Goal: Information Seeking & Learning: Learn about a topic

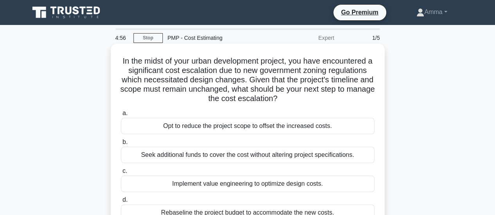
drag, startPoint x: 120, startPoint y: 62, endPoint x: 353, endPoint y: 104, distance: 236.0
click at [353, 104] on h5 "In the midst of your urban development project, you have encountered a signific…" at bounding box center [247, 80] width 255 height 48
copy h5 "In the midst of your urban development project, you have encountered a signific…"
click at [200, 79] on h5 "In the midst of your urban development project, you have encountered a signific…" at bounding box center [247, 80] width 255 height 48
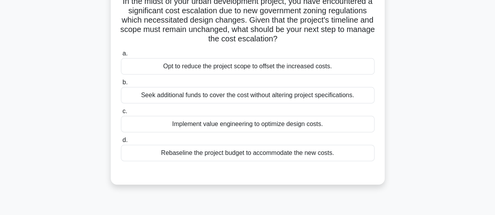
scroll to position [78, 0]
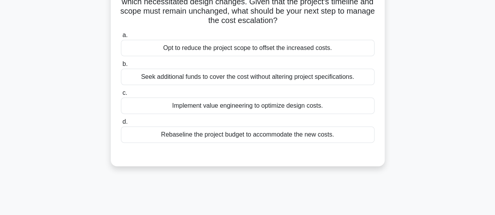
click at [217, 78] on div "Seek additional funds to cover the cost without altering project specifications." at bounding box center [247, 77] width 253 height 16
click at [121, 67] on input "b. Seek additional funds to cover the cost without altering project specificati…" at bounding box center [121, 64] width 0 height 5
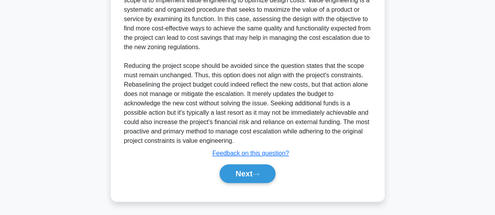
scroll to position [267, 0]
click at [235, 177] on button "Next" at bounding box center [247, 173] width 56 height 19
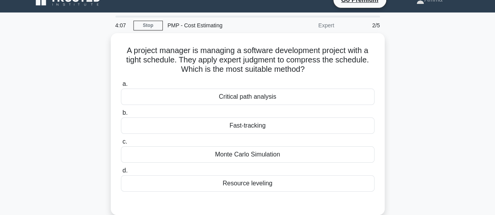
scroll to position [11, 0]
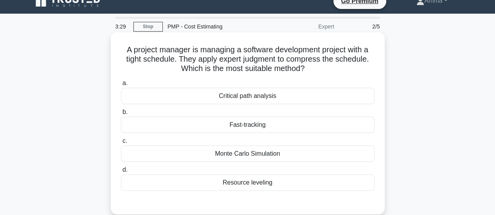
click at [251, 98] on div "Critical path analysis" at bounding box center [247, 96] width 253 height 16
click at [121, 86] on input "a. Critical path analysis" at bounding box center [121, 83] width 0 height 5
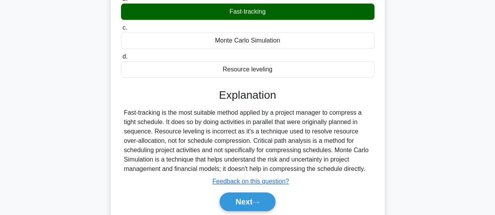
scroll to position [168, 0]
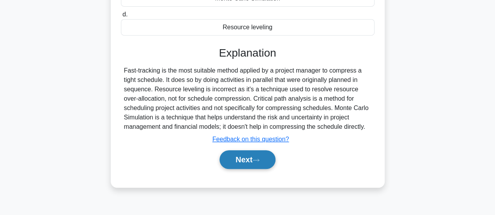
click at [249, 155] on button "Next" at bounding box center [247, 160] width 56 height 19
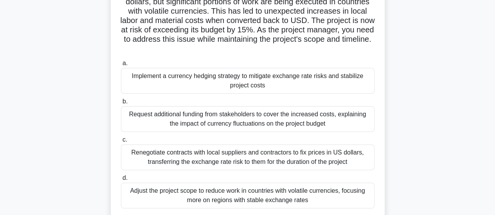
scroll to position [117, 0]
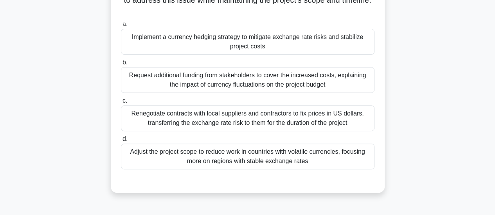
click at [201, 119] on div "Renegotiate contracts with local suppliers and contractors to fix prices in US …" at bounding box center [247, 119] width 253 height 26
click at [121, 104] on input "c. Renegotiate contracts with local suppliers and contractors to fix prices in …" at bounding box center [121, 101] width 0 height 5
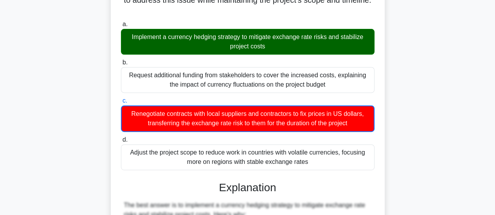
click at [235, 48] on div "Implement a currency hedging strategy to mitigate exchange rate risks and stabi…" at bounding box center [247, 42] width 253 height 26
click at [121, 27] on input "a. Implement a currency hedging strategy to mitigate exchange rate risks and st…" at bounding box center [121, 24] width 0 height 5
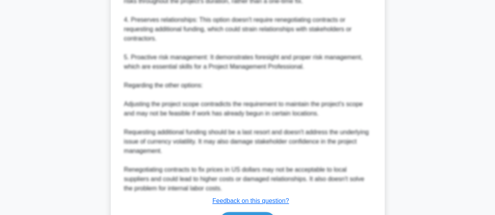
scroll to position [472, 0]
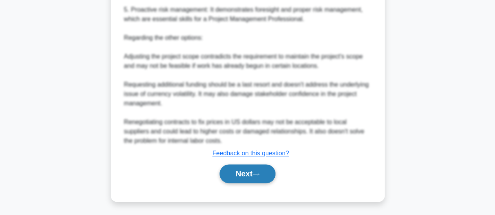
click at [237, 176] on button "Next" at bounding box center [247, 174] width 56 height 19
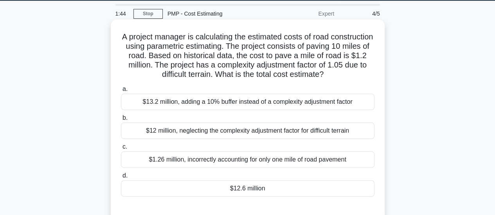
scroll to position [39, 0]
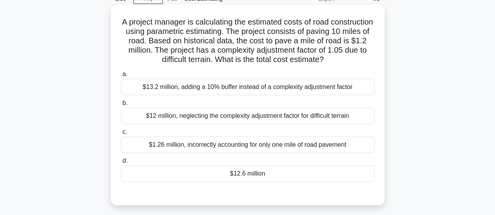
click at [214, 148] on div "$1.26 million, incorrectly accounting for only one mile of road pavement" at bounding box center [247, 145] width 253 height 16
click at [121, 135] on input "c. $1.26 million, incorrectly accounting for only one mile of road pavement" at bounding box center [121, 132] width 0 height 5
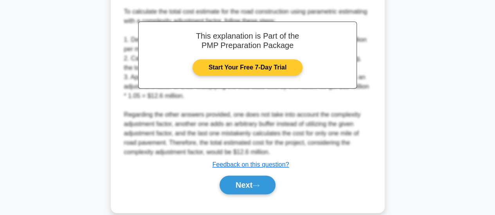
scroll to position [257, 0]
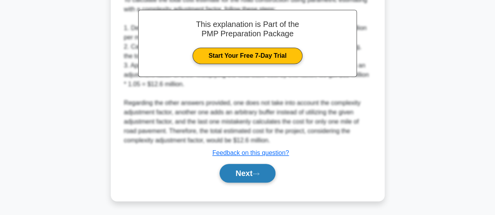
click at [251, 172] on button "Next" at bounding box center [247, 173] width 56 height 19
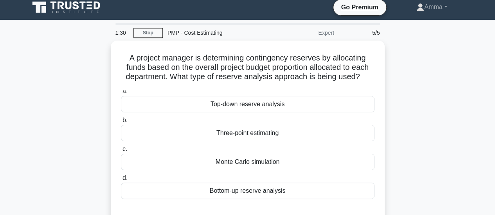
scroll to position [0, 0]
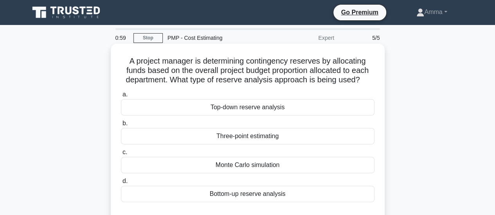
click at [245, 196] on div "Bottom-up reserve analysis" at bounding box center [247, 194] width 253 height 16
click at [121, 184] on input "d. Bottom-up reserve analysis" at bounding box center [121, 181] width 0 height 5
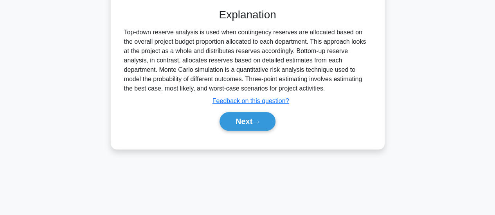
scroll to position [207, 0]
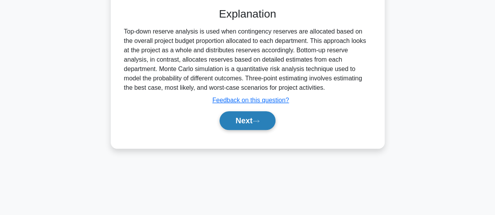
click at [246, 125] on button "Next" at bounding box center [247, 120] width 56 height 19
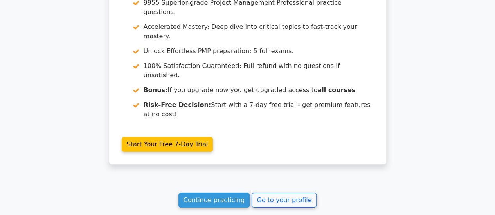
scroll to position [1292, 0]
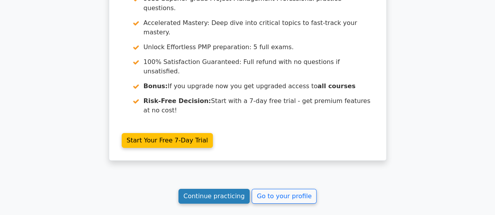
click at [209, 189] on link "Continue practicing" at bounding box center [214, 196] width 72 height 15
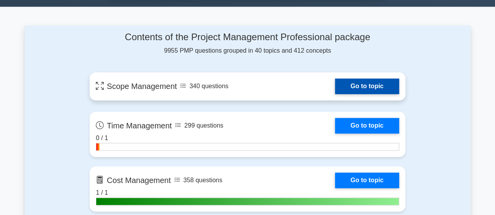
scroll to position [502, 0]
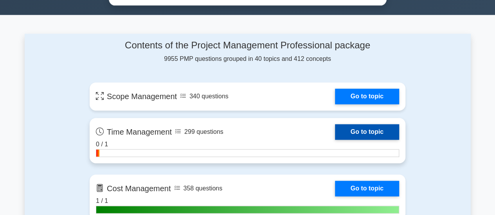
click at [368, 130] on link "Go to topic" at bounding box center [367, 132] width 64 height 16
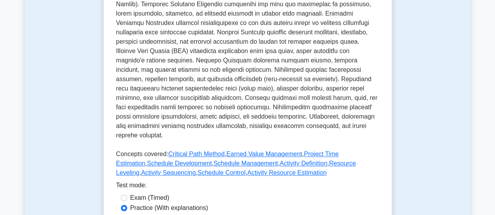
scroll to position [352, 0]
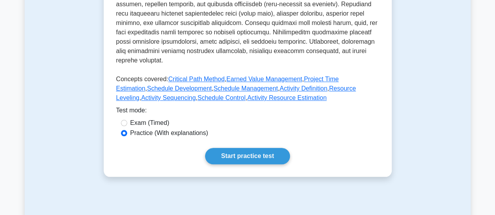
click at [128, 118] on div "Exam (Timed)" at bounding box center [247, 122] width 253 height 9
click at [137, 118] on label "Exam (Timed)" at bounding box center [149, 122] width 39 height 9
click at [127, 120] on input "Exam (Timed)" at bounding box center [124, 123] width 6 height 6
radio input "true"
click at [255, 151] on link "Start practice test" at bounding box center [247, 156] width 85 height 16
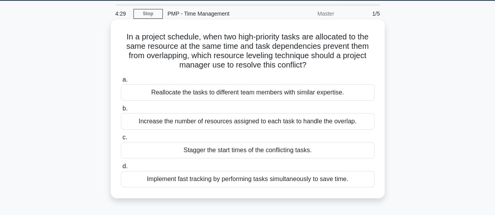
scroll to position [39, 0]
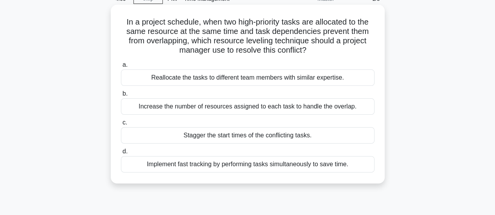
click at [235, 163] on div "Implement fast tracking by performing tasks simultaneously to save time." at bounding box center [247, 164] width 253 height 16
click at [216, 163] on div "Implement fast tracking by performing tasks simultaneously to save time." at bounding box center [247, 164] width 253 height 16
click at [121, 154] on input "d. Implement fast tracking by performing tasks simultaneously to save time." at bounding box center [121, 151] width 0 height 5
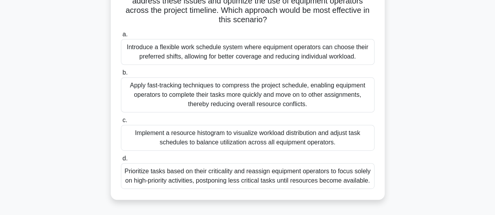
scroll to position [129, 0]
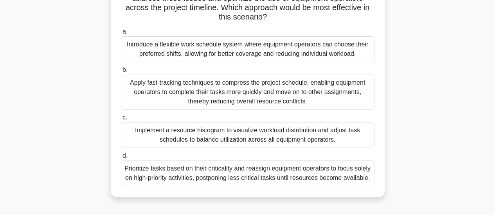
click at [224, 167] on div "Prioritize tasks based on their criticality and reassign equipment operators to…" at bounding box center [247, 174] width 253 height 26
click at [121, 159] on input "d. Prioritize tasks based on their criticality and reassign equipment operators…" at bounding box center [121, 156] width 0 height 5
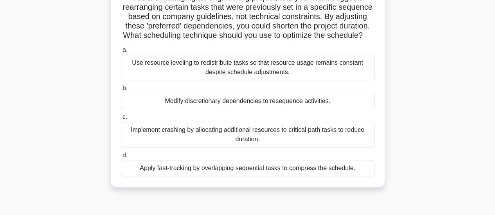
scroll to position [78, 0]
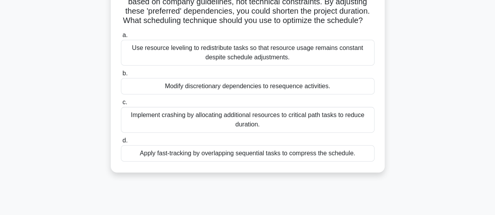
click at [235, 133] on div "Implement crashing by allocating additional resources to critical path tasks to…" at bounding box center [247, 120] width 253 height 26
click at [121, 105] on input "c. Implement crashing by allocating additional resources to critical path tasks…" at bounding box center [121, 102] width 0 height 5
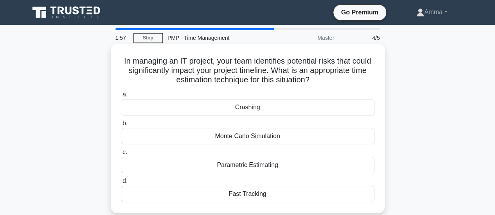
scroll to position [0, 0]
click at [236, 137] on div "Monte Carlo Simulation" at bounding box center [247, 136] width 253 height 16
click at [121, 126] on input "b. Monte Carlo Simulation" at bounding box center [121, 123] width 0 height 5
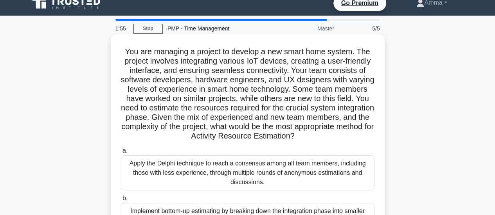
scroll to position [78, 0]
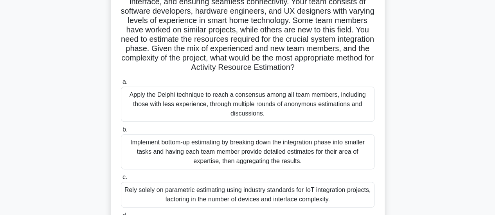
click at [218, 164] on div "Implement bottom-up estimating by breaking down the integration phase into smal…" at bounding box center [247, 151] width 253 height 35
click at [121, 133] on input "b. Implement bottom-up estimating by breaking down the integration phase into s…" at bounding box center [121, 129] width 0 height 5
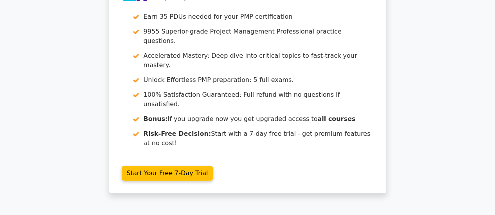
scroll to position [1201, 0]
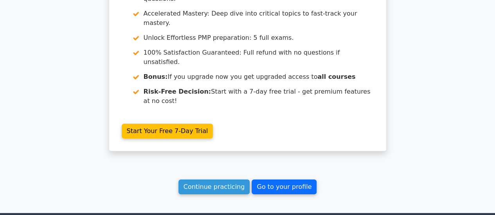
click at [265, 180] on link "Go to your profile" at bounding box center [283, 187] width 65 height 15
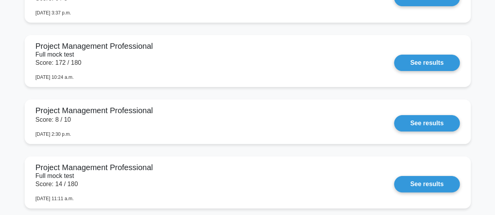
scroll to position [1486, 0]
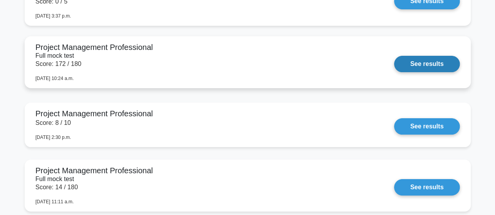
click at [422, 65] on link "See results" at bounding box center [426, 64] width 65 height 16
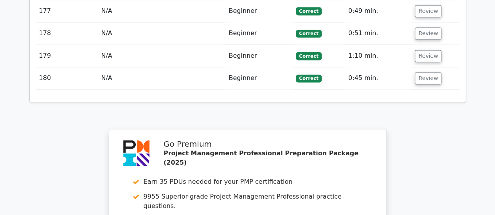
scroll to position [5200, 0]
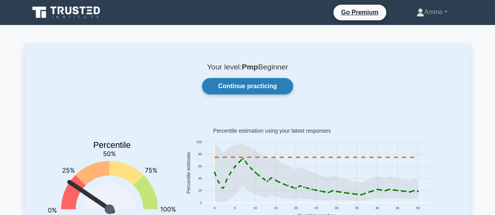
click at [265, 84] on link "Continue practicing" at bounding box center [247, 86] width 91 height 16
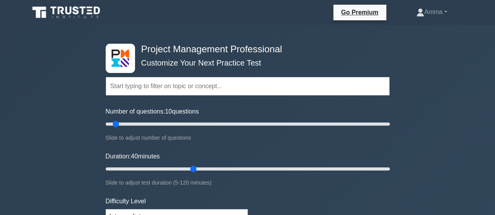
drag, startPoint x: 120, startPoint y: 169, endPoint x: 189, endPoint y: 172, distance: 69.3
type input "40"
click at [189, 172] on input "Duration: 40 minutes" at bounding box center [248, 169] width 284 height 9
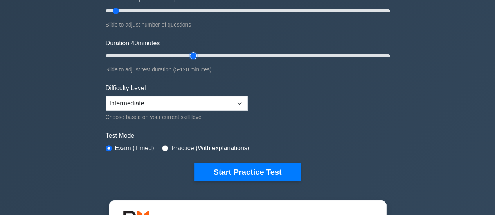
scroll to position [156, 0]
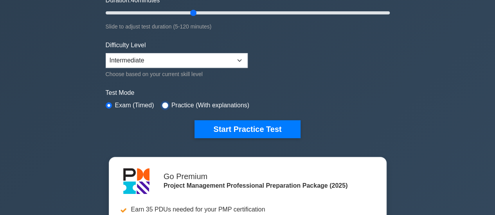
click at [165, 102] on input "radio" at bounding box center [165, 105] width 6 height 6
radio input "true"
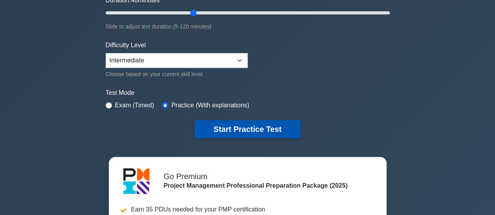
click at [233, 126] on button "Start Practice Test" at bounding box center [247, 129] width 106 height 18
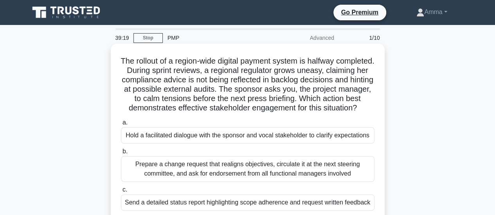
drag, startPoint x: 138, startPoint y: 59, endPoint x: 278, endPoint y: 118, distance: 151.2
click at [278, 113] on h5 "The rollout of a region-wide digital payment system is halfway completed. Durin…" at bounding box center [247, 84] width 255 height 57
copy h5 "The rollout of a region-wide digital payment system is halfway completed. Durin…"
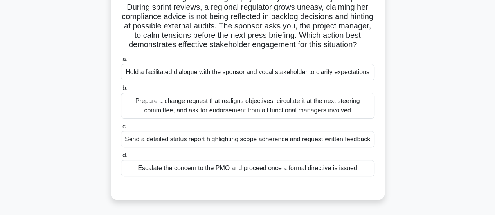
scroll to position [78, 0]
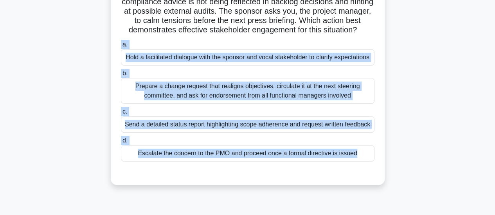
drag, startPoint x: 118, startPoint y: 50, endPoint x: 352, endPoint y: 156, distance: 256.9
click at [386, 177] on div "The rollout of a region-wide digital payment system is halfway completed. Durin…" at bounding box center [248, 82] width 446 height 229
copy div "a. Hold a facilitated dialogue with the sponsor and vocal stakeholder to clarif…"
click at [152, 66] on div "Hold a facilitated dialogue with the sponsor and vocal stakeholder to clarify e…" at bounding box center [247, 57] width 253 height 16
click at [121, 47] on input "a. Hold a facilitated dialogue with the sponsor and vocal stakeholder to clarif…" at bounding box center [121, 44] width 0 height 5
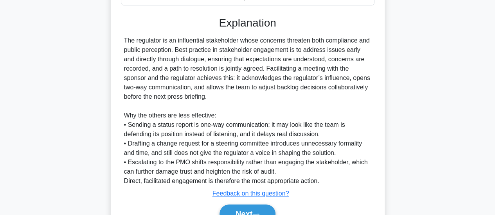
scroll to position [294, 0]
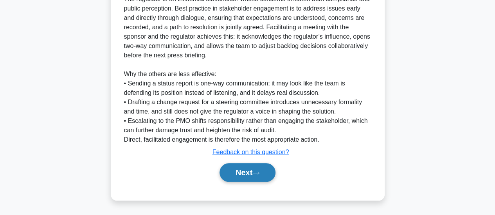
click at [230, 174] on button "Next" at bounding box center [247, 172] width 56 height 19
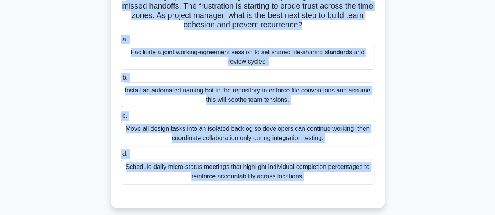
scroll to position [207, 0]
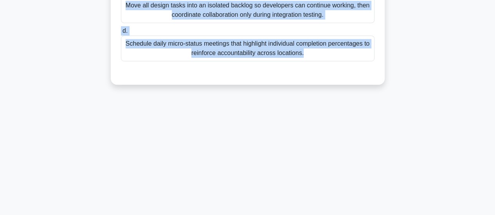
drag, startPoint x: 125, startPoint y: 52, endPoint x: 308, endPoint y: 54, distance: 182.6
copy div "During a virtual sprint review, the design sub-team finishes mock-ups early but…"
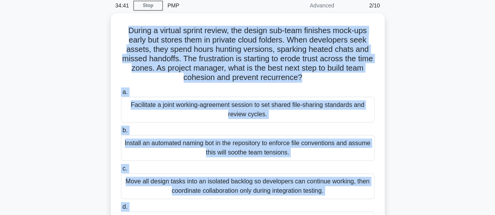
scroll to position [11, 0]
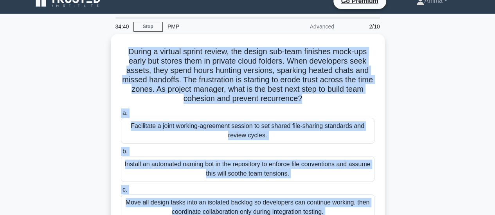
click at [445, 139] on div "During a virtual sprint review, the design sub-team finishes mock-ups early but…" at bounding box center [248, 162] width 446 height 257
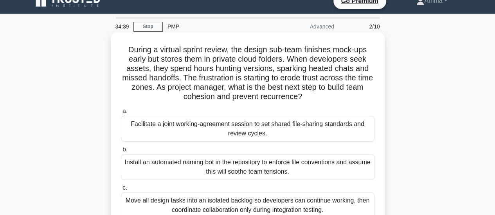
click at [178, 126] on div "Facilitate a joint working-agreement session to set shared file-sharing standar…" at bounding box center [247, 129] width 253 height 26
click at [121, 114] on input "a. Facilitate a joint working-agreement session to set shared file-sharing stan…" at bounding box center [121, 111] width 0 height 5
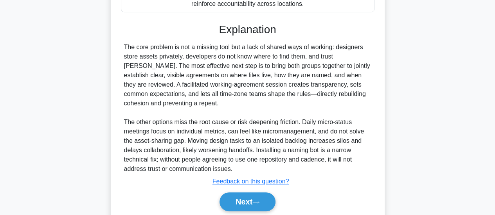
scroll to position [284, 0]
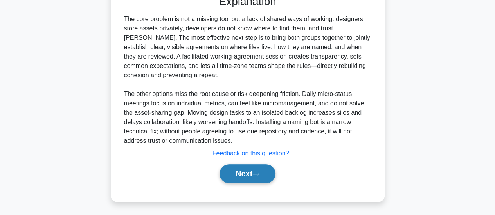
click at [238, 179] on button "Next" at bounding box center [247, 174] width 56 height 19
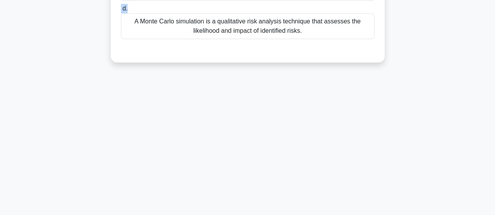
scroll to position [193, 0]
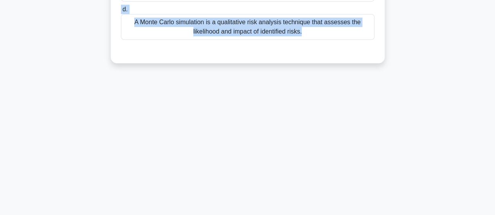
drag, startPoint x: 131, startPoint y: 61, endPoint x: 416, endPoint y: 56, distance: 284.3
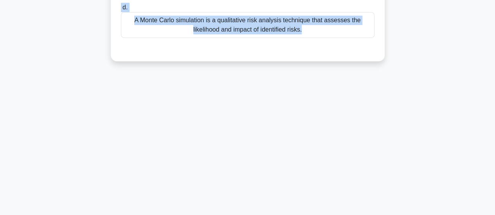
copy div "What is a Monte Carlo simulation in quantitative risk analysis? .spinner_0XTQ{t…"
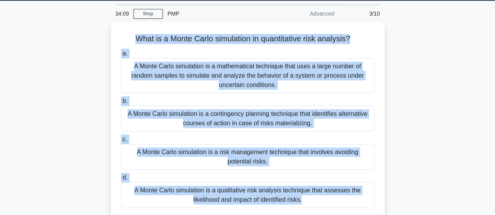
scroll to position [39, 0]
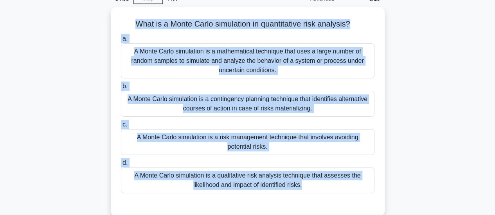
click at [412, 66] on div "What is a Monte Carlo simulation in quantitative risk analysis? .spinner_0XTQ{t…" at bounding box center [248, 117] width 446 height 220
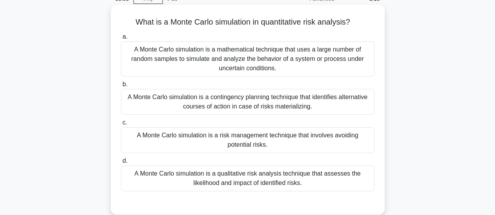
drag, startPoint x: 131, startPoint y: 19, endPoint x: 312, endPoint y: 182, distance: 243.6
click at [312, 182] on div "What is a Monte Carlo simulation in quantitative risk analysis? .spinner_0XTQ{t…" at bounding box center [247, 110] width 267 height 204
copy div "What is a Monte Carlo simulation in quantitative risk analysis? .spinner_0XTQ{t…"
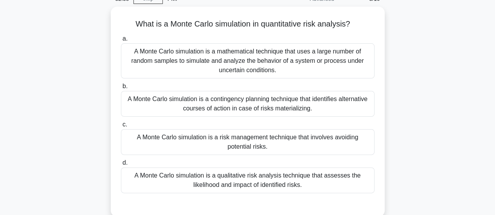
click at [403, 72] on div "What is a Monte Carlo simulation in quantitative risk analysis? .spinner_0XTQ{t…" at bounding box center [248, 117] width 446 height 220
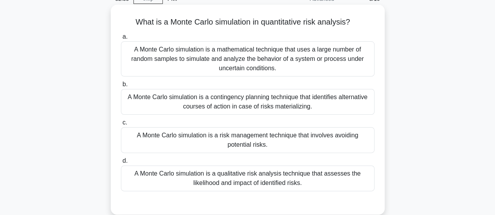
click at [272, 59] on div "A Monte Carlo simulation is a mathematical technique that uses a large number o…" at bounding box center [247, 58] width 253 height 35
click at [121, 39] on input "a. A Monte Carlo simulation is a mathematical technique that uses a large numbe…" at bounding box center [121, 36] width 0 height 5
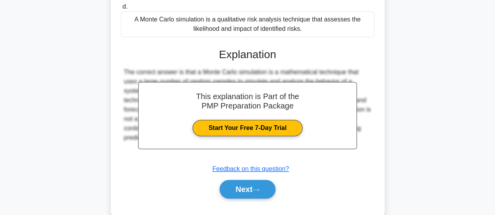
scroll to position [209, 0]
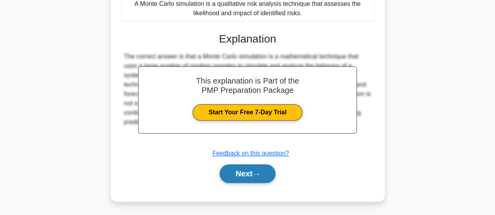
click at [232, 172] on button "Next" at bounding box center [247, 174] width 56 height 19
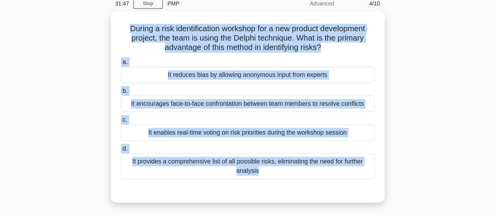
scroll to position [39, 0]
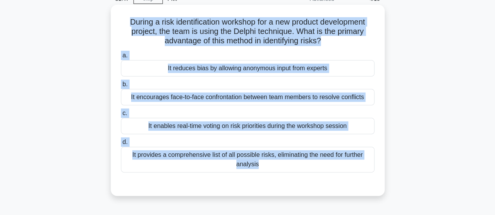
drag, startPoint x: 121, startPoint y: 60, endPoint x: 289, endPoint y: 184, distance: 208.2
click at [305, 195] on div "During a risk identification workshop for a new product development project, th…" at bounding box center [248, 101] width 274 height 192
copy div "During a risk identification workshop for a new product development project, th…"
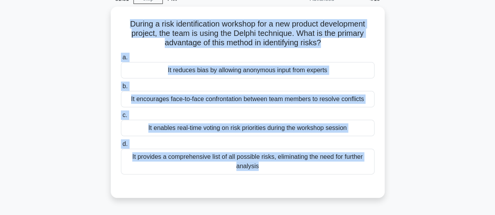
click at [418, 102] on div "During a risk identification workshop for a new product development project, th…" at bounding box center [248, 107] width 446 height 201
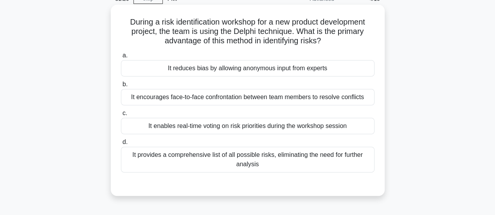
click at [228, 68] on div "It reduces bias by allowing anonymous input from experts" at bounding box center [247, 68] width 253 height 16
click at [121, 58] on input "a. It reduces bias by allowing anonymous input from experts" at bounding box center [121, 55] width 0 height 5
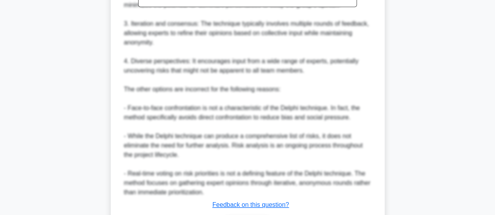
scroll to position [369, 0]
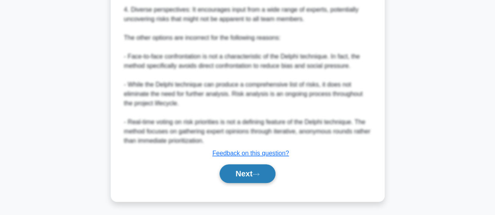
click at [258, 177] on button "Next" at bounding box center [247, 174] width 56 height 19
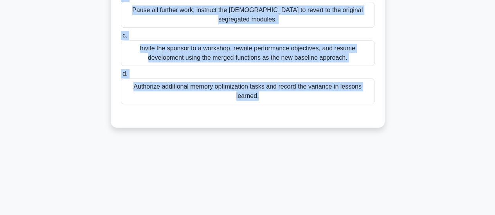
scroll to position [207, 0]
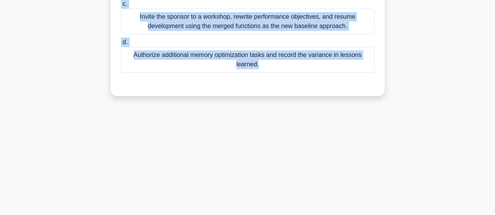
drag, startPoint x: 126, startPoint y: 20, endPoint x: 208, endPoint y: 160, distance: 161.9
click at [203, 211] on div "29:49 Stop PMP Advanced 5/10 The app project is in execution when testers repor…" at bounding box center [248, 16] width 446 height 391
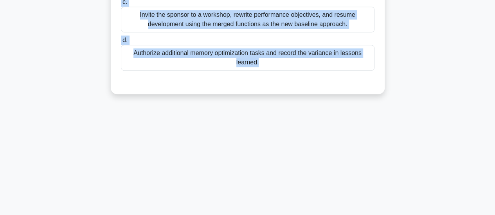
copy div "The app project is in execution when testers report that a contractor has combi…"
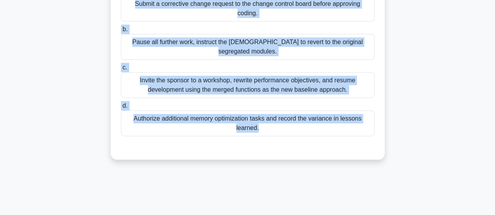
scroll to position [129, 0]
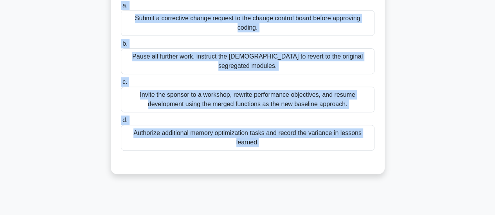
click at [61, 121] on div "The app project is in execution when testers report that a contractor has combi…" at bounding box center [248, 50] width 446 height 267
click at [84, 88] on div "The app project is in execution when testers report that a contractor has combi…" at bounding box center [248, 50] width 446 height 267
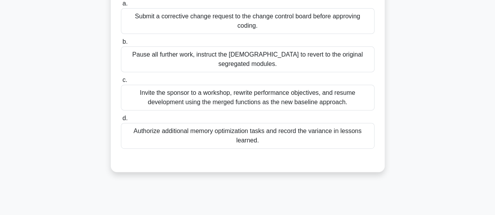
click at [237, 20] on div "Submit a corrective change request to the change control board before approving…" at bounding box center [247, 21] width 253 height 26
click at [121, 6] on input "a. Submit a corrective change request to the change control board before approv…" at bounding box center [121, 3] width 0 height 5
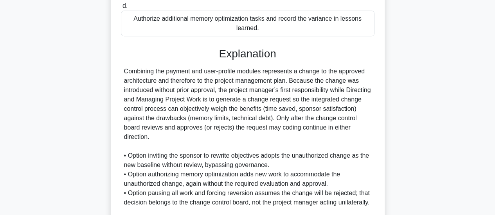
scroll to position [331, 0]
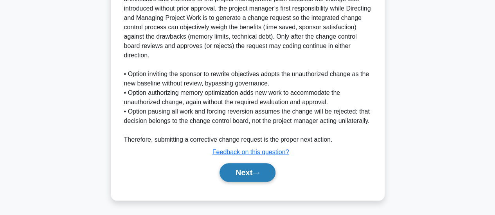
click at [258, 174] on icon at bounding box center [255, 173] width 7 height 4
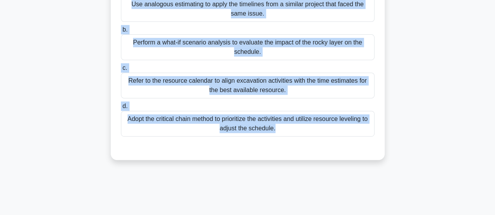
scroll to position [207, 0]
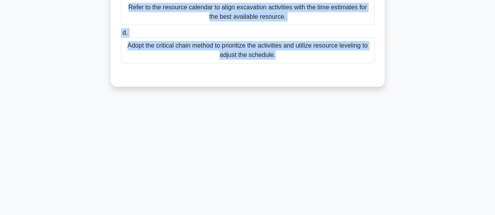
drag, startPoint x: 124, startPoint y: 15, endPoint x: 251, endPoint y: 168, distance: 198.7
click at [238, 197] on div "28:08 Stop PMP Advanced 6/10 As the project manager of a new hotel construction…" at bounding box center [248, 16] width 446 height 391
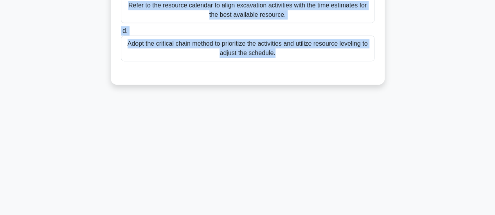
copy div "As the project manager of a new hotel construction, you are informed that the e…"
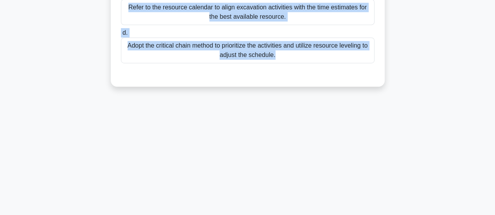
click at [271, 136] on div "27:41 Stop PMP Advanced 6/10 As the project manager of a new hotel construction…" at bounding box center [248, 16] width 446 height 391
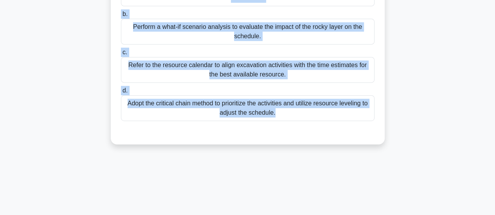
scroll to position [90, 0]
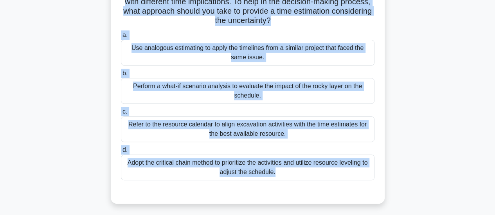
click at [41, 114] on div "As the project manager of a new hotel construction, you are informed that the e…" at bounding box center [248, 84] width 446 height 257
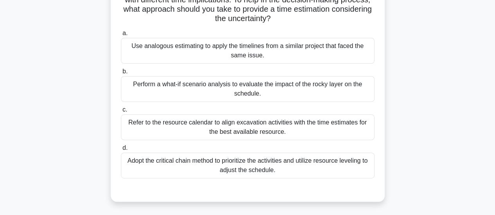
click at [194, 91] on div "Perform a what-if scenario analysis to evaluate the impact of the rocky layer o…" at bounding box center [247, 89] width 253 height 26
click at [121, 74] on input "b. Perform a what-if scenario analysis to evaluate the impact of the rocky laye…" at bounding box center [121, 71] width 0 height 5
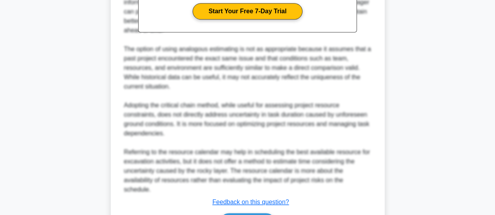
scroll to position [397, 0]
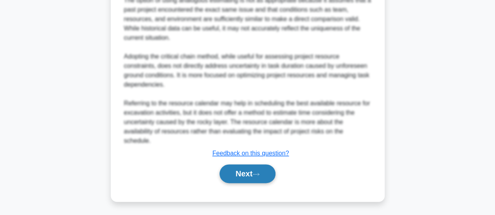
click at [251, 178] on button "Next" at bounding box center [247, 174] width 56 height 19
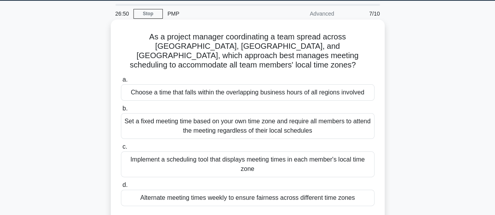
scroll to position [39, 0]
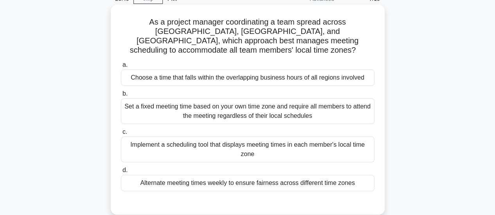
drag, startPoint x: 134, startPoint y: 20, endPoint x: 311, endPoint y: 124, distance: 204.8
click at [371, 181] on div "As a project manager coordinating a team spread across North America, Europe, a…" at bounding box center [247, 110] width 267 height 204
copy div "As a project manager coordinating a team spread across North America, Europe, a…"
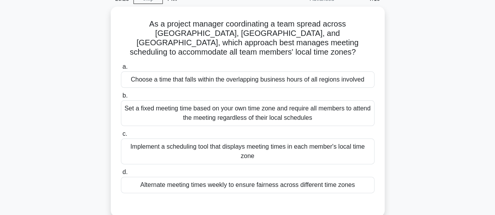
click at [32, 67] on div "As a project manager coordinating a team spread across North America, Europe, a…" at bounding box center [248, 117] width 446 height 220
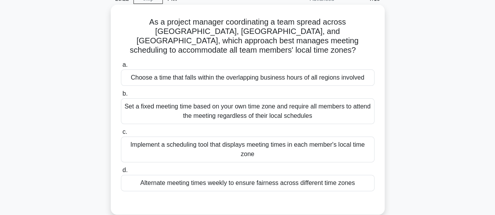
click at [165, 70] on div "Choose a time that falls within the overlapping business hours of all regions i…" at bounding box center [247, 78] width 253 height 16
click at [121, 68] on input "a. Choose a time that falls within the overlapping business hours of all region…" at bounding box center [121, 65] width 0 height 5
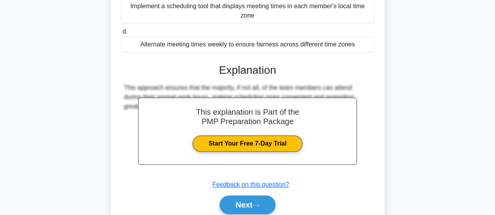
scroll to position [207, 0]
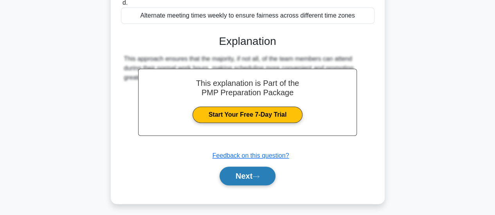
click at [254, 167] on button "Next" at bounding box center [247, 176] width 56 height 19
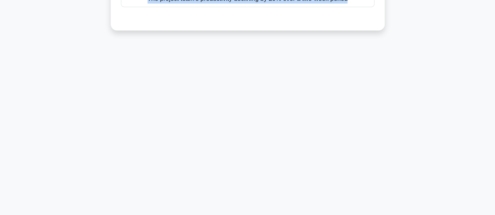
drag, startPoint x: 118, startPoint y: 59, endPoint x: 217, endPoint y: 185, distance: 160.1
click at [211, 197] on div "24:30 Stop PMP Advanced 8/10 In a project to develop a new mobile app, which of…" at bounding box center [248, 16] width 446 height 391
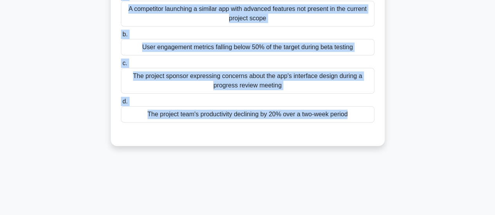
scroll to position [90, 0]
copy div "In a project to develop a new mobile app, which of the following would be consi…"
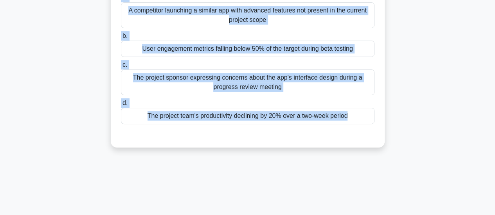
click at [209, 163] on div "24:06 Stop PMP Advanced 8/10 In a project to develop a new mobile app, which of…" at bounding box center [248, 134] width 446 height 391
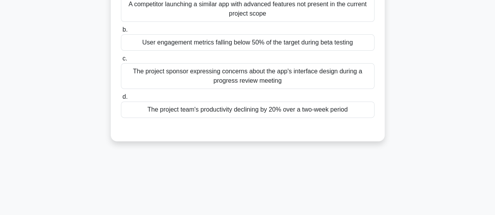
scroll to position [50, 0]
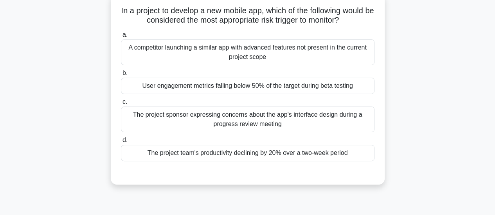
click at [180, 86] on div "User engagement metrics falling below 50% of the target during beta testing" at bounding box center [247, 86] width 253 height 16
click at [121, 76] on input "b. User engagement metrics falling below 50% of the target during beta testing" at bounding box center [121, 73] width 0 height 5
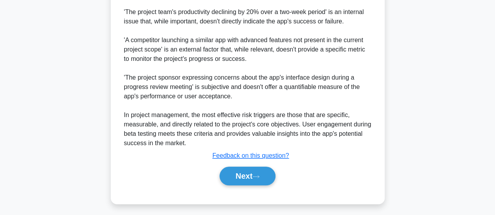
scroll to position [369, 0]
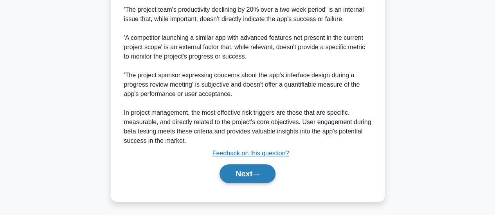
click at [248, 174] on button "Next" at bounding box center [247, 174] width 56 height 19
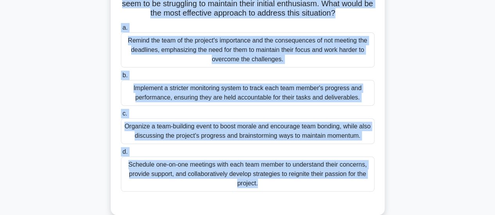
scroll to position [207, 0]
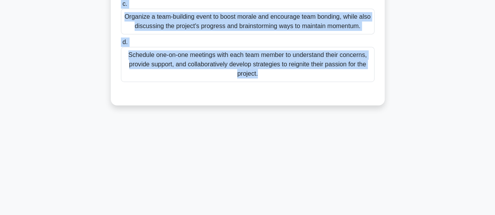
drag, startPoint x: 127, startPoint y: 60, endPoint x: 165, endPoint y: 203, distance: 147.7
click at [164, 215] on html "Go Premium Amma" at bounding box center [247, 4] width 495 height 422
click at [128, 145] on div "22:40 Stop PMP Advanced 9/10 You are leading a project team using a transformat…" at bounding box center [248, 16] width 446 height 391
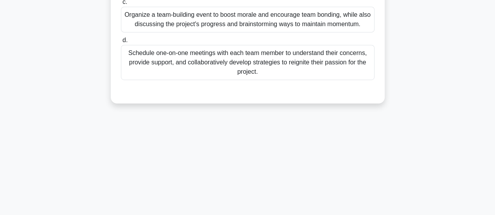
click at [178, 32] on div "Organize a team-building event to boost morale and encourage team bonding, whil…" at bounding box center [247, 20] width 253 height 26
click at [121, 5] on input "c. Organize a team-building event to boost morale and encourage team bonding, w…" at bounding box center [121, 2] width 0 height 5
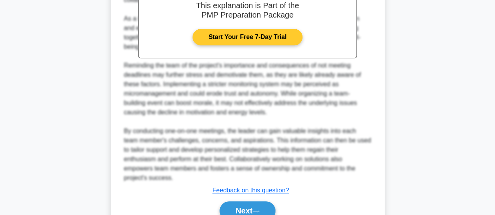
scroll to position [398, 0]
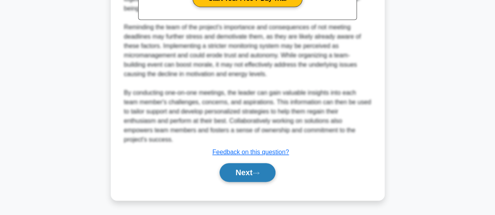
click at [240, 170] on button "Next" at bounding box center [247, 172] width 56 height 19
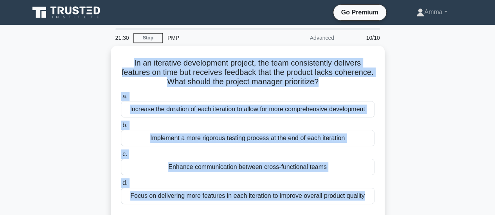
scroll to position [207, 0]
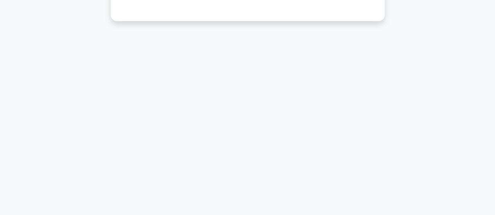
drag, startPoint x: 127, startPoint y: 58, endPoint x: 384, endPoint y: 158, distance: 276.2
click at [385, 159] on div "21:30 Stop PMP Advanced 10/10 In an iterative development project, the team con…" at bounding box center [248, 16] width 446 height 391
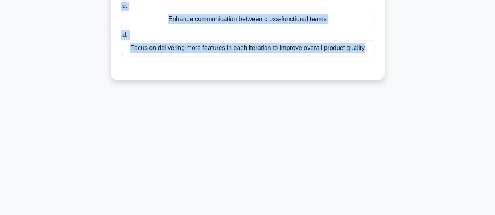
scroll to position [50, 0]
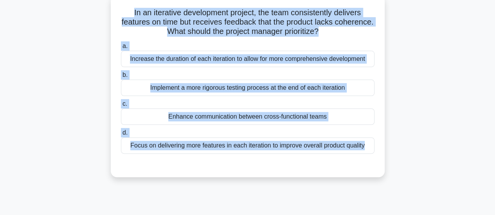
click at [79, 159] on div "In an iterative development project, the team consistently delivers features on…" at bounding box center [248, 91] width 446 height 192
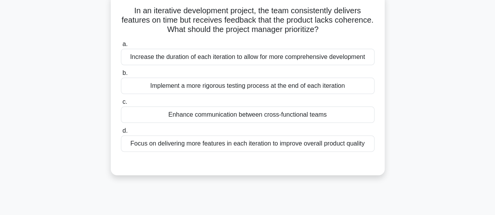
click at [163, 118] on div "Enhance communication between cross-functional teams" at bounding box center [247, 115] width 253 height 16
click at [121, 105] on input "c. Enhance communication between cross-functional teams" at bounding box center [121, 102] width 0 height 5
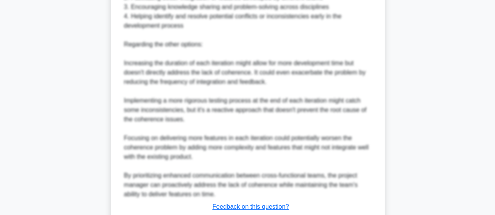
scroll to position [397, 0]
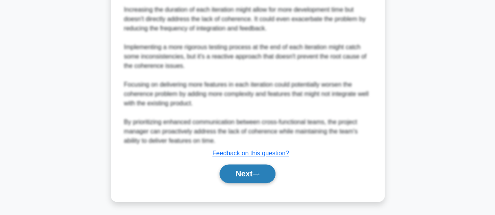
click at [268, 176] on button "Next" at bounding box center [247, 174] width 56 height 19
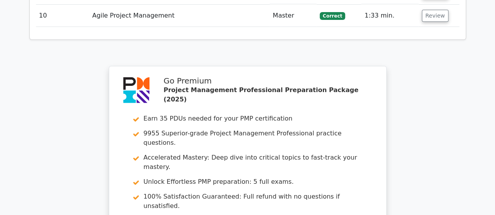
scroll to position [1533, 0]
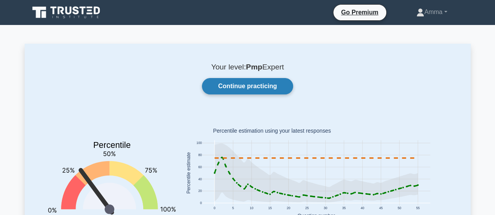
click at [263, 90] on link "Continue practicing" at bounding box center [247, 86] width 91 height 16
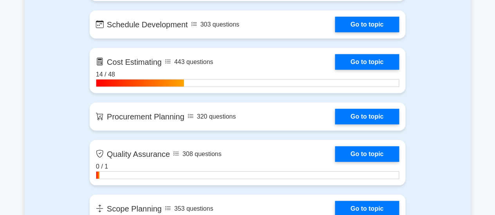
scroll to position [1095, 0]
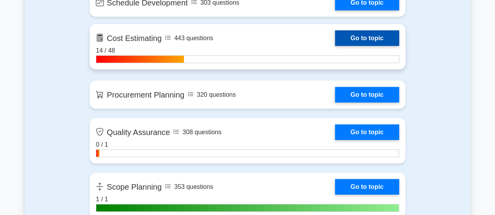
click at [366, 36] on link "Go to topic" at bounding box center [367, 38] width 64 height 16
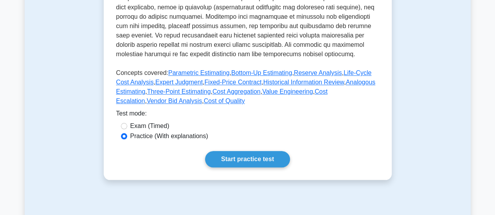
scroll to position [313, 0]
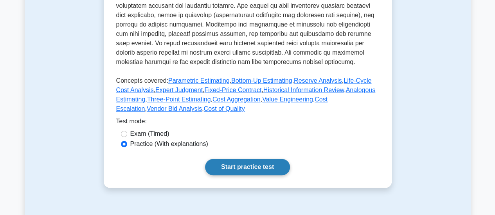
click at [210, 159] on link "Start practice test" at bounding box center [247, 167] width 85 height 16
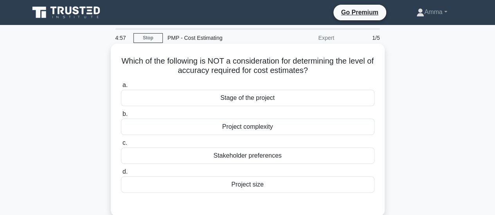
drag, startPoint x: 120, startPoint y: 61, endPoint x: 288, endPoint y: 184, distance: 208.6
click at [288, 184] on div "Which of the following is NOT a consideration for determining the level of accu…" at bounding box center [247, 130] width 267 height 167
copy div "Which of the following is NOT a consideration for determining the level of accu…"
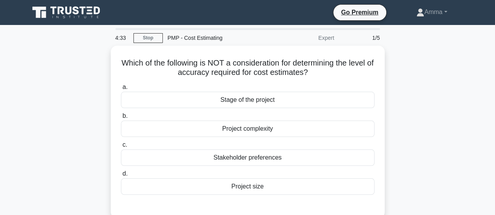
click at [66, 119] on div "Which of the following is NOT a consideration for determining the level of accu…" at bounding box center [248, 137] width 446 height 182
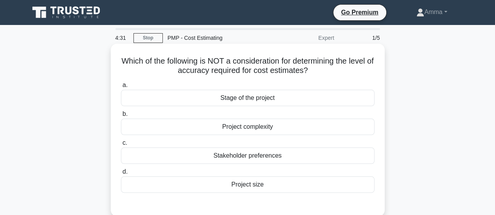
click at [201, 158] on div "Stakeholder preferences" at bounding box center [247, 156] width 253 height 16
click at [121, 146] on input "c. Stakeholder preferences" at bounding box center [121, 143] width 0 height 5
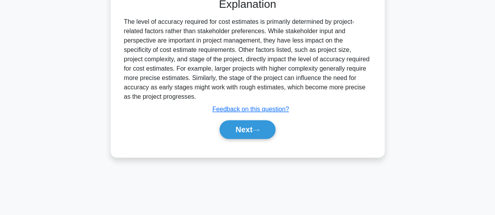
scroll to position [207, 0]
click at [249, 131] on button "Next" at bounding box center [247, 129] width 56 height 19
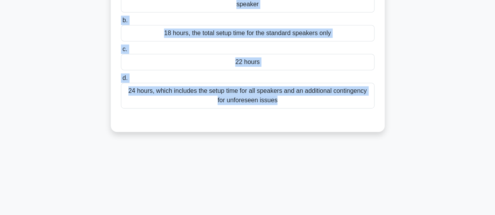
scroll to position [190, 0]
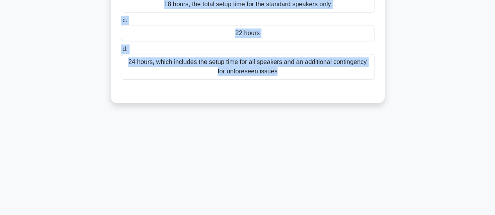
drag, startPoint x: 120, startPoint y: 49, endPoint x: 306, endPoint y: 100, distance: 193.1
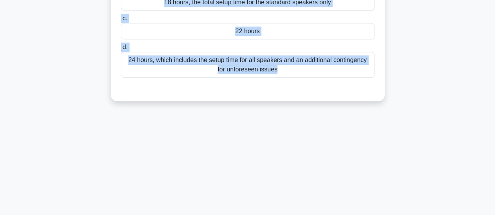
copy div "A project manager is organizing a three-day conference with multiple guest spea…"
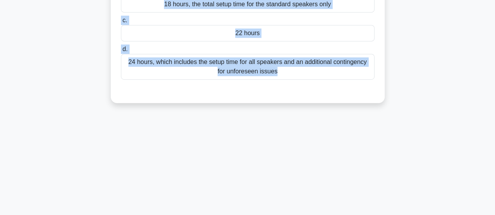
click at [115, 134] on div "4:01 Stop PMP - Cost Estimating Expert 2/5 A project manager is organizing a th…" at bounding box center [248, 33] width 446 height 391
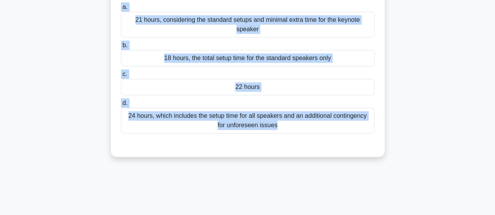
scroll to position [90, 0]
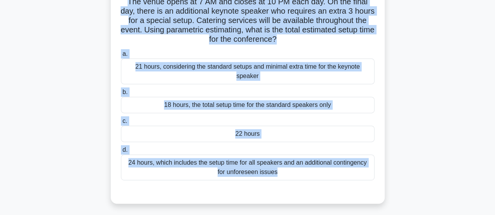
click at [102, 122] on div "A project manager is organizing a three-day conference with multiple guest spea…" at bounding box center [248, 84] width 446 height 257
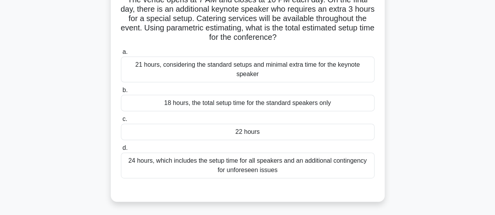
click at [212, 74] on div "21 hours, considering the standard setups and minimal extra time for the keynot…" at bounding box center [247, 70] width 253 height 26
click at [121, 55] on input "a. 21 hours, considering the standard setups and minimal extra time for the key…" at bounding box center [121, 52] width 0 height 5
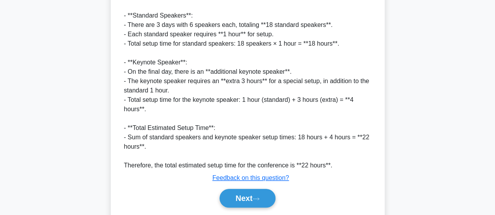
scroll to position [332, 0]
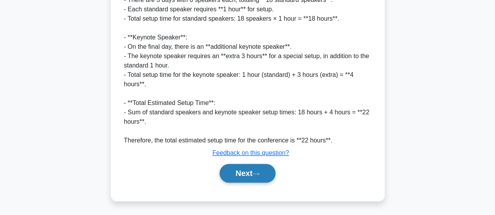
click at [250, 174] on button "Next" at bounding box center [247, 173] width 56 height 19
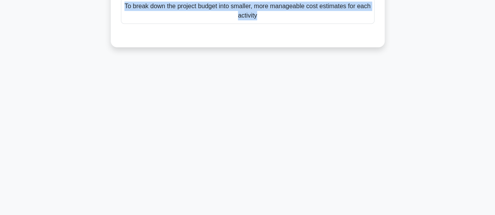
scroll to position [207, 0]
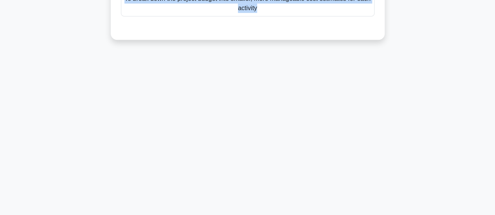
drag, startPoint x: 122, startPoint y: 61, endPoint x: 269, endPoint y: 189, distance: 194.5
click at [269, 192] on div "3:26 Stop PMP - Cost Estimating Expert 3/5 In project cost management, which of…" at bounding box center [248, 16] width 446 height 391
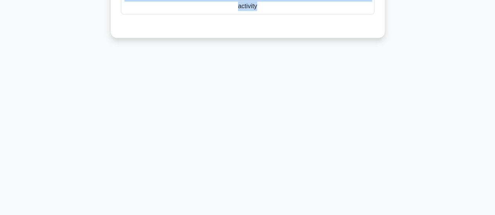
copy div "In project cost management, which of the following best describes the purpose o…"
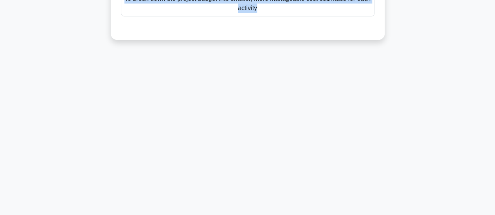
click at [166, 86] on div "3:12 Stop PMP - Cost Estimating Expert 3/5 In project cost management, which of…" at bounding box center [248, 16] width 446 height 391
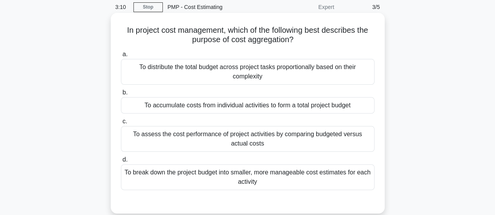
scroll to position [11, 0]
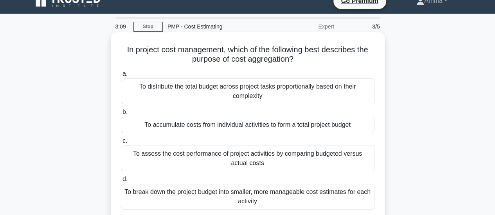
click at [131, 128] on div "To accumulate costs from individual activities to form a total project budget" at bounding box center [247, 125] width 253 height 16
click at [121, 115] on input "b. To accumulate costs from individual activities to form a total project budget" at bounding box center [121, 112] width 0 height 5
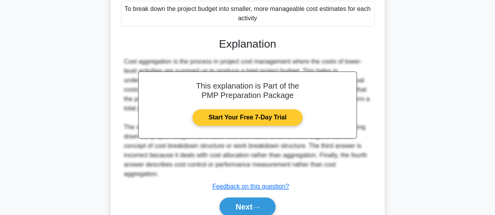
scroll to position [228, 0]
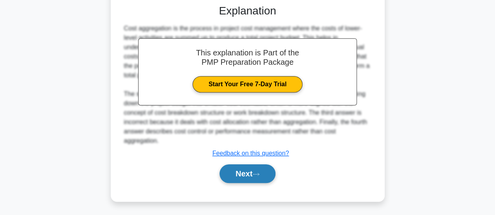
click at [250, 174] on button "Next" at bounding box center [247, 174] width 56 height 19
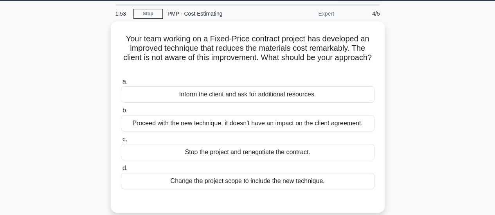
scroll to position [39, 0]
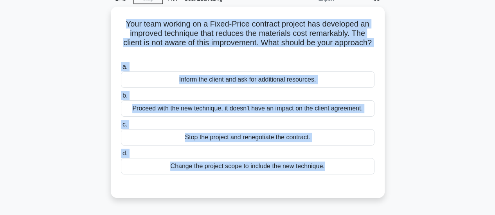
drag, startPoint x: 120, startPoint y: 21, endPoint x: 299, endPoint y: 199, distance: 252.1
click at [299, 199] on div "Your team working on a Fixed-Price contract project has developed an improved t…" at bounding box center [248, 107] width 446 height 201
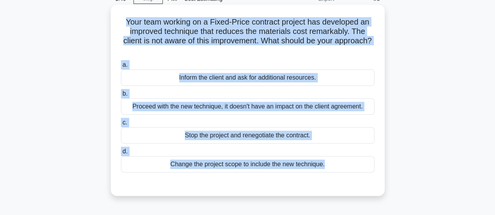
copy div "Your team working on a Fixed-Price contract project has developed an improved t…"
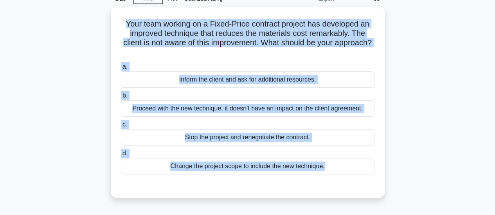
click at [56, 144] on div "Your team working on a Fixed-Price contract project has developed an improved t…" at bounding box center [248, 107] width 446 height 201
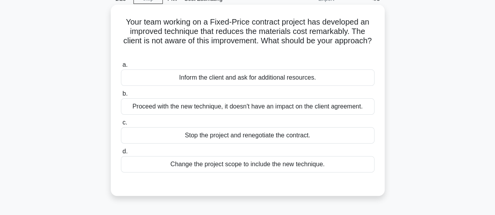
click at [152, 112] on div "Proceed with the new technique, it doesn't have an impact on the client agreeme…" at bounding box center [247, 107] width 253 height 16
click at [121, 97] on input "b. Proceed with the new technique, it doesn't have an impact on the client agre…" at bounding box center [121, 93] width 0 height 5
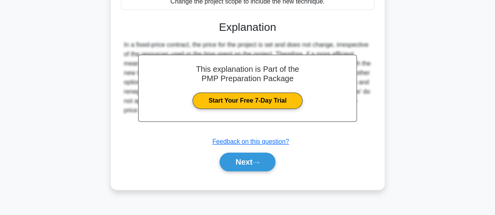
scroll to position [207, 0]
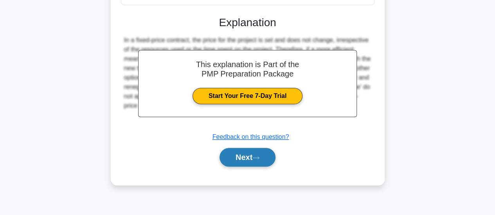
click at [243, 162] on button "Next" at bounding box center [247, 157] width 56 height 19
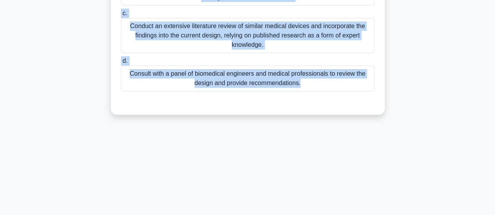
drag, startPoint x: 133, startPoint y: 50, endPoint x: 165, endPoint y: 201, distance: 153.5
click at [165, 210] on div "1:04 Stop PMP - Cost Estimating Expert 5/5 A project manager is leading the dev…" at bounding box center [248, 16] width 446 height 391
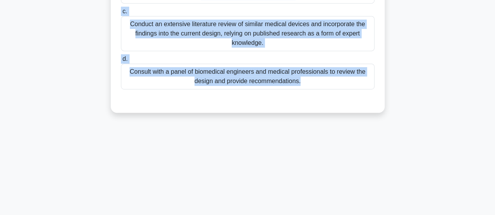
copy div "A project manager is leading the development of a cutting-edge medical device. …"
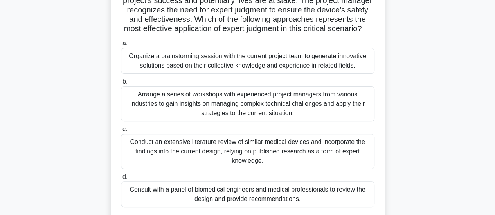
scroll to position [156, 0]
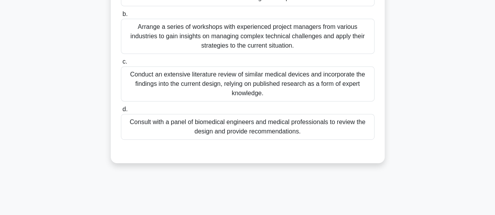
click at [227, 140] on div "Consult with a panel of biomedical engineers and medical professionals to revie…" at bounding box center [247, 127] width 253 height 26
click at [121, 112] on input "d. Consult with a panel of biomedical engineers and medical professionals to re…" at bounding box center [121, 109] width 0 height 5
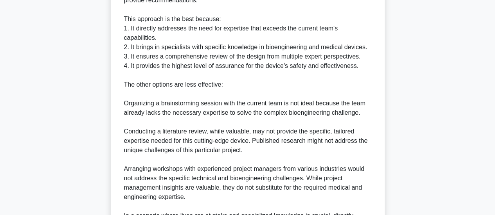
scroll to position [434, 0]
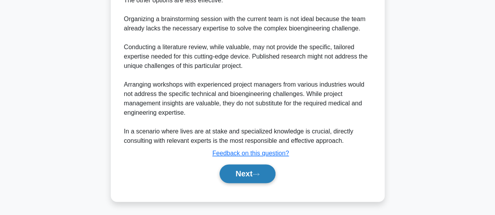
click at [255, 169] on button "Next" at bounding box center [247, 174] width 56 height 19
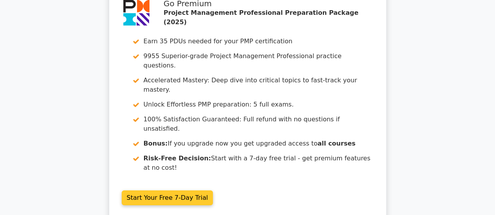
scroll to position [1173, 0]
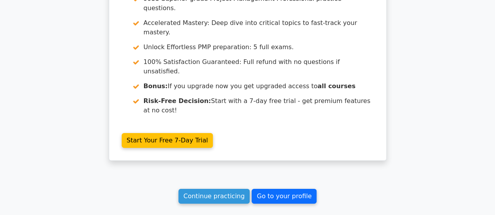
click at [281, 189] on link "Go to your profile" at bounding box center [283, 196] width 65 height 15
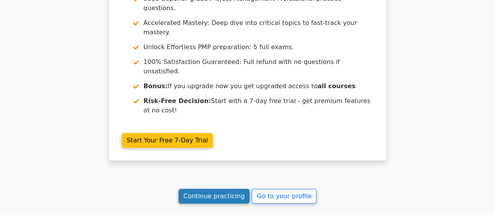
click at [218, 189] on link "Continue practicing" at bounding box center [214, 196] width 72 height 15
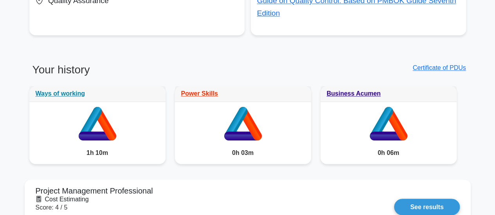
scroll to position [547, 0]
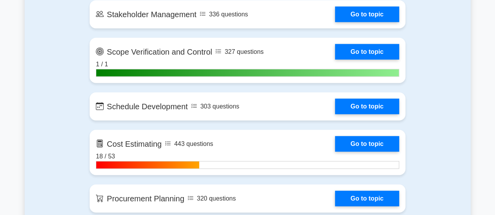
scroll to position [977, 0]
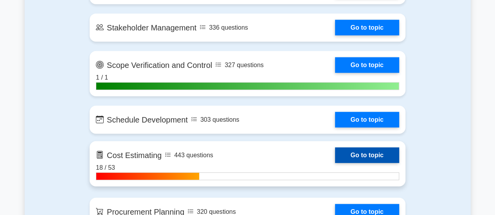
click at [357, 153] on link "Go to topic" at bounding box center [367, 156] width 64 height 16
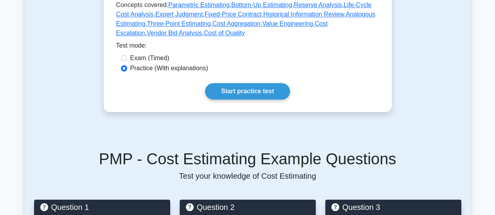
scroll to position [391, 0]
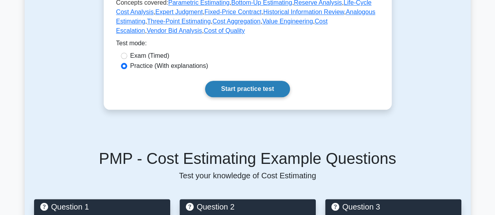
click at [240, 82] on link "Start practice test" at bounding box center [247, 89] width 85 height 16
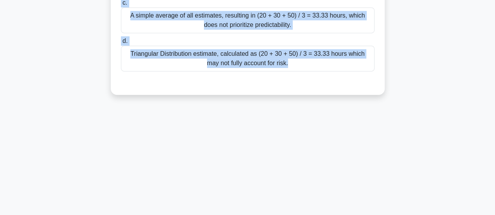
scroll to position [207, 0]
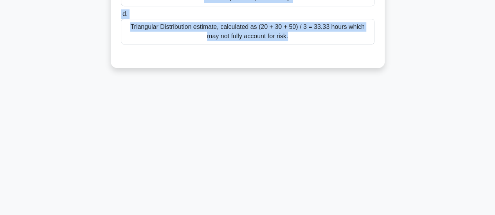
drag, startPoint x: 131, startPoint y: 61, endPoint x: 276, endPoint y: 208, distance: 206.0
click at [282, 215] on html "Go Premium Amma" at bounding box center [247, 4] width 495 height 422
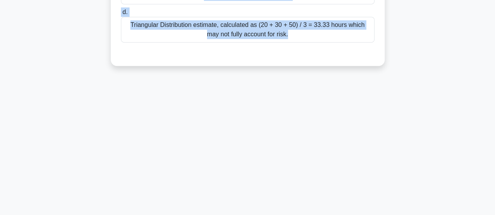
copy div "During a software upgrade project, the development task has an optimistic estim…"
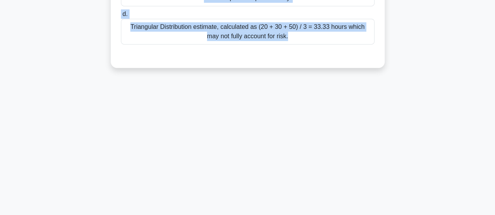
click at [264, 111] on div "4:32 Stop PMP - Cost Estimating Advanced 1/5 During a software upgrade project,…" at bounding box center [248, 16] width 446 height 391
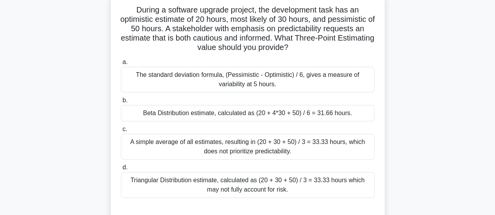
scroll to position [50, 0]
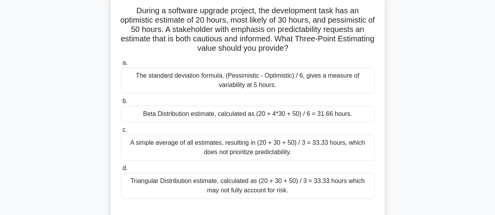
click at [183, 115] on div "Beta Distribution estimate, calculated as (20 + 4*30 + 50) / 6 = 31.66 hours." at bounding box center [247, 114] width 253 height 16
click at [121, 104] on input "b. Beta Distribution estimate, calculated as (20 + 4*30 + 50) / 6 = 31.66 hours." at bounding box center [121, 101] width 0 height 5
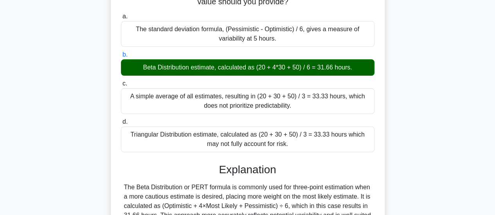
scroll to position [207, 0]
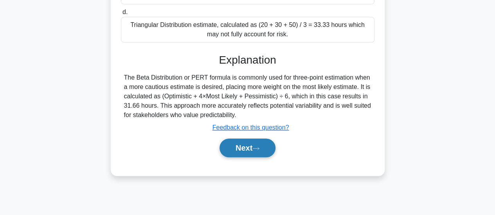
click at [244, 143] on button "Next" at bounding box center [247, 148] width 56 height 19
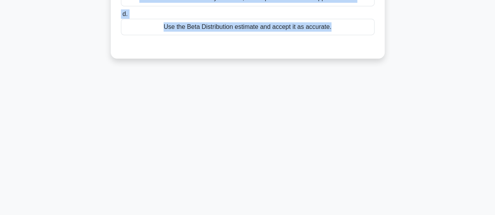
drag, startPoint x: 126, startPoint y: 48, endPoint x: 373, endPoint y: 234, distance: 308.9
click at [373, 215] on html "Go Premium Amma" at bounding box center [247, 4] width 495 height 422
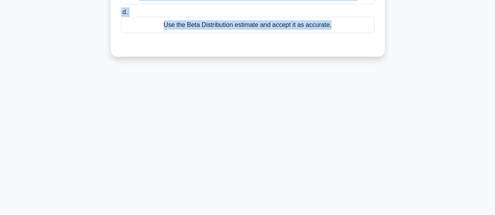
copy div "A project manager is estimating a task with three-point estimates: Optimistic (…"
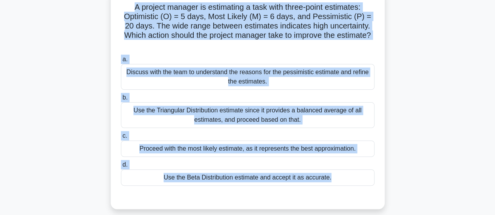
scroll to position [50, 0]
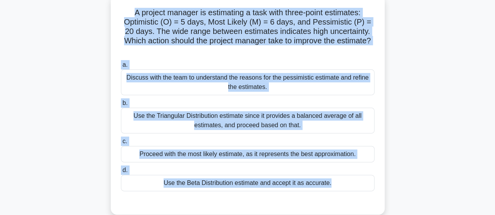
click at [415, 86] on div "A project manager is estimating a task with three-point estimates: Optimistic (…" at bounding box center [248, 109] width 446 height 229
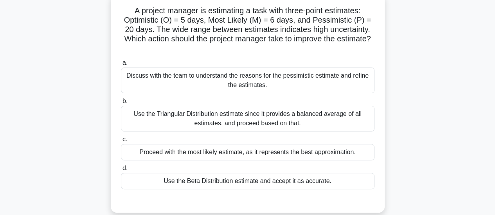
click at [170, 79] on div "Discuss with the team to understand the reasons for the pessimistic estimate an…" at bounding box center [247, 81] width 253 height 26
click at [121, 66] on input "a. Discuss with the team to understand the reasons for the pessimistic estimate…" at bounding box center [121, 63] width 0 height 5
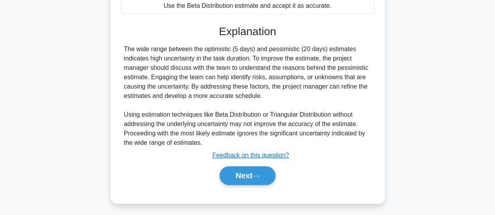
scroll to position [228, 0]
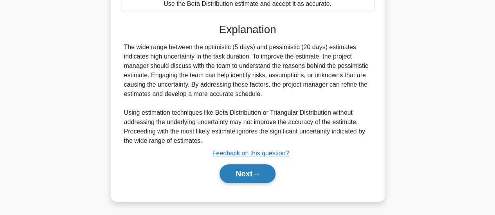
click at [238, 172] on button "Next" at bounding box center [247, 174] width 56 height 19
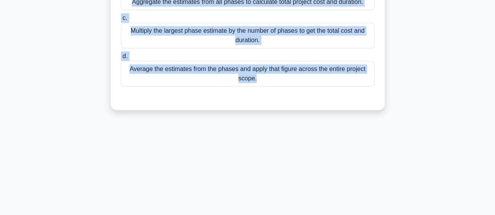
scroll to position [207, 0]
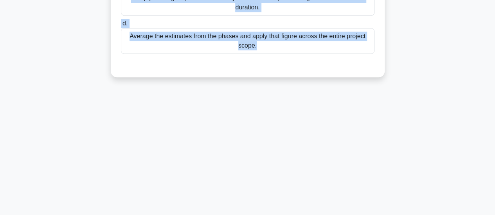
drag, startPoint x: 124, startPoint y: 48, endPoint x: 403, endPoint y: 228, distance: 331.6
click at [403, 215] on html "Go Premium Amma" at bounding box center [247, 4] width 495 height 422
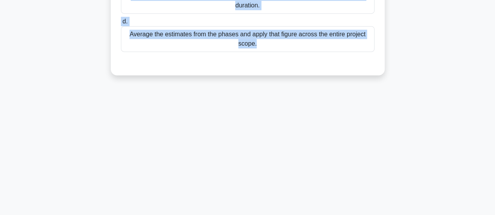
copy div "You are managing the development of a new pharmaceutical drug. Each research te…"
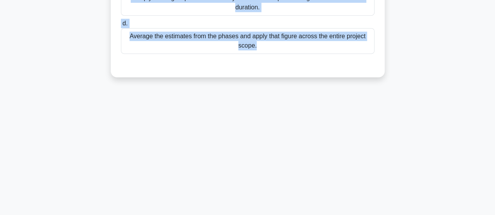
click at [203, 151] on div "3:13 Stop PMP - Cost Estimating Advanced 3/5 You are managing the development o…" at bounding box center [248, 16] width 446 height 391
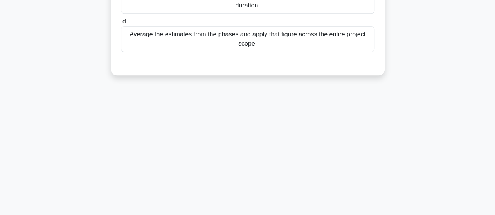
click at [154, 41] on div "Average the estimates from the phases and apply that figure across the entire p…" at bounding box center [247, 39] width 253 height 26
click at [121, 24] on input "d. Average the estimates from the phases and apply that figure across the entir…" at bounding box center [121, 21] width 0 height 5
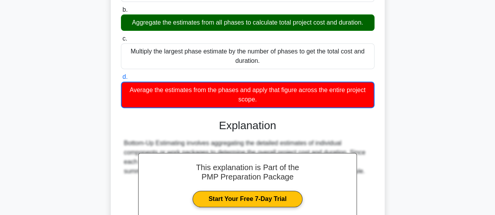
scroll to position [238, 0]
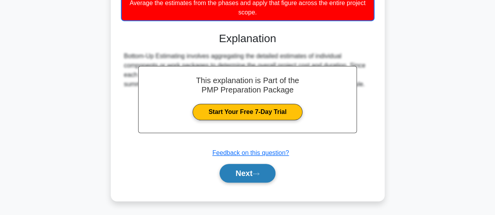
click at [250, 173] on button "Next" at bounding box center [247, 173] width 56 height 19
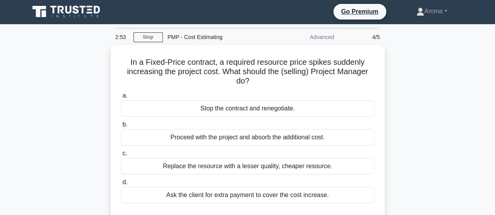
scroll to position [0, 0]
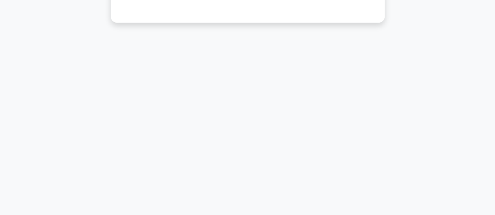
drag, startPoint x: 126, startPoint y: 57, endPoint x: 175, endPoint y: 172, distance: 124.0
click at [179, 215] on html "Go Premium Amma" at bounding box center [247, 6] width 495 height 422
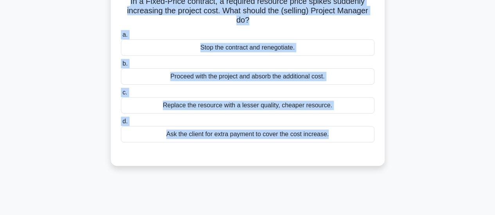
scroll to position [50, 0]
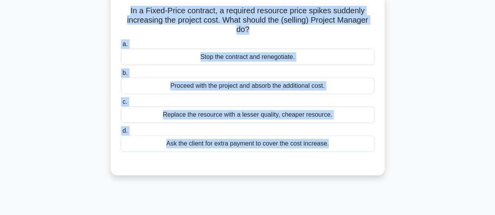
copy div "In a Fixed-Price contract, a required resource price spikes suddenly increasing…"
click at [197, 87] on div "Proceed with the project and absorb the additional cost." at bounding box center [247, 86] width 253 height 16
click at [121, 76] on input "b. Proceed with the project and absorb the additional cost." at bounding box center [121, 73] width 0 height 5
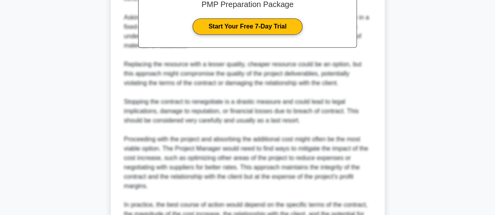
scroll to position [350, 0]
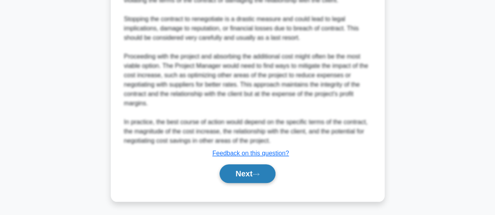
click at [231, 169] on button "Next" at bounding box center [247, 174] width 56 height 19
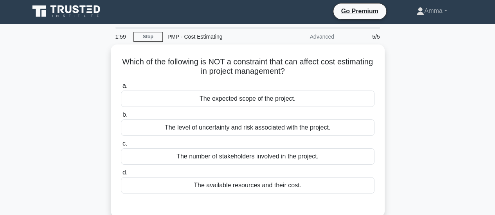
scroll to position [0, 0]
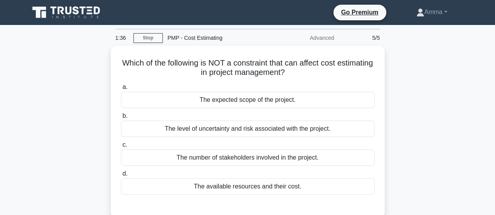
drag, startPoint x: 134, startPoint y: 60, endPoint x: 387, endPoint y: 190, distance: 284.0
click at [387, 190] on div "Which of the following is NOT a constraint that can affect cost estimating in p…" at bounding box center [248, 137] width 446 height 182
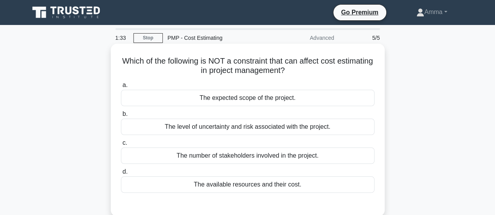
copy div "Which of the following is NOT a constraint that can affect cost estimating in p…"
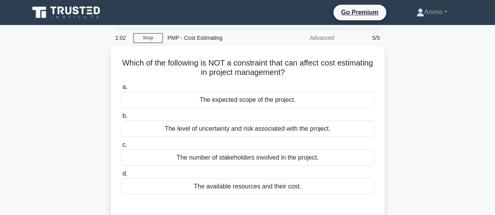
click at [82, 136] on div "Which of the following is NOT a constraint that can affect cost estimating in p…" at bounding box center [248, 137] width 446 height 182
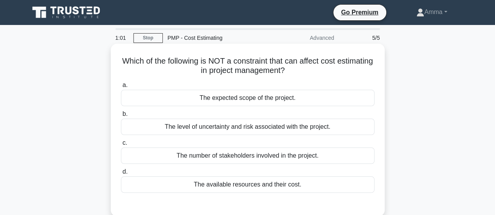
click at [174, 155] on div "The number of stakeholders involved in the project." at bounding box center [247, 156] width 253 height 16
click at [121, 146] on input "c. The number of stakeholders involved in the project." at bounding box center [121, 143] width 0 height 5
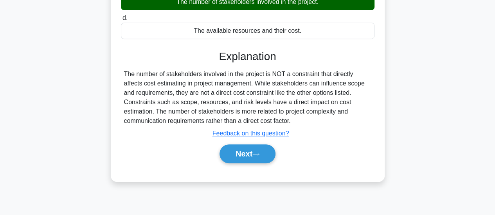
scroll to position [156, 0]
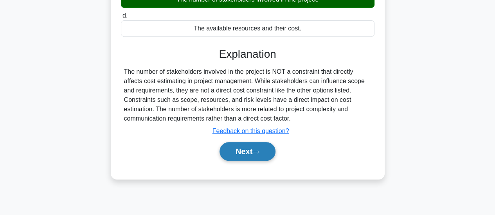
click at [254, 149] on button "Next" at bounding box center [247, 151] width 56 height 19
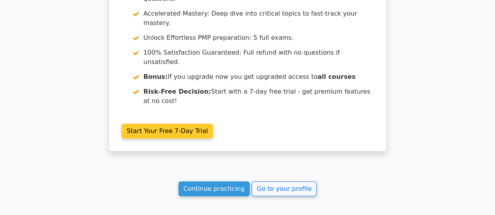
scroll to position [1219, 0]
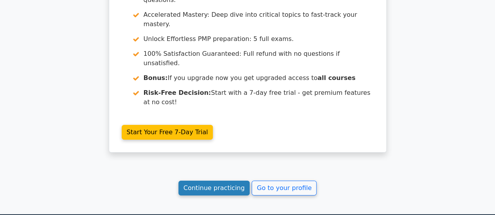
click at [204, 181] on link "Continue practicing" at bounding box center [214, 188] width 72 height 15
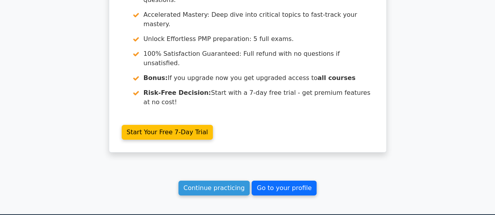
click at [286, 181] on link "Go to your profile" at bounding box center [283, 188] width 65 height 15
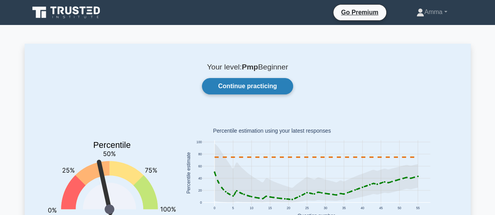
click at [244, 90] on link "Continue practicing" at bounding box center [247, 86] width 91 height 16
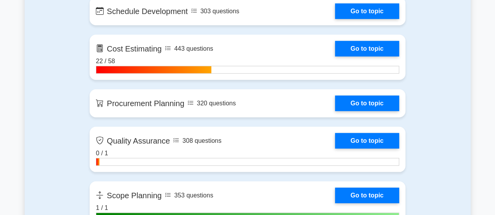
scroll to position [1095, 0]
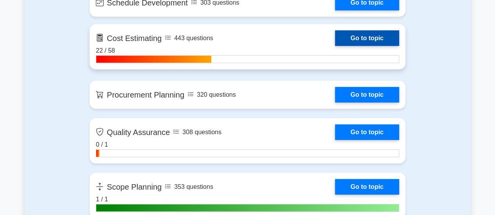
click at [340, 31] on link "Go to topic" at bounding box center [367, 38] width 64 height 16
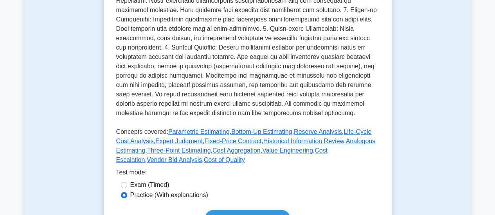
scroll to position [274, 0]
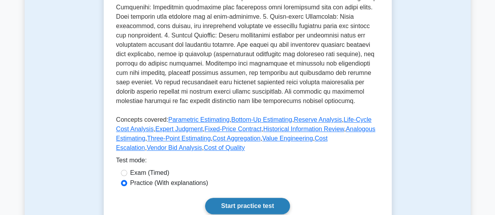
click at [251, 200] on link "Start practice test" at bounding box center [247, 206] width 85 height 16
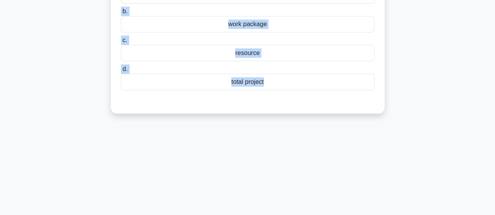
drag, startPoint x: 127, startPoint y: 55, endPoint x: 212, endPoint y: 115, distance: 104.1
click at [280, 214] on div "4:46 Stop PMP - Cost Estimating Advanced 1/5 Cost aggregation is the process of…" at bounding box center [248, 118] width 446 height 391
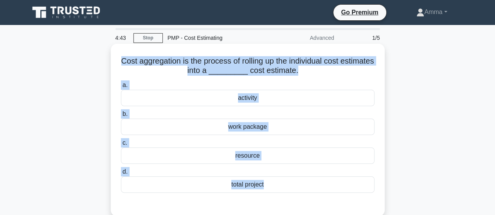
copy div "Cost aggregation is the process of rolling up the individual cost estimates int…"
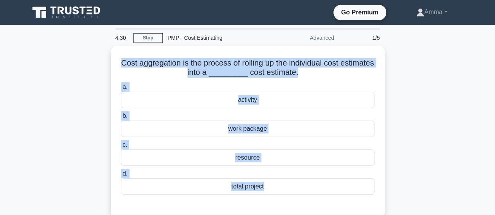
click at [78, 172] on div "Cost aggregation is the process of rolling up the individual cost estimates int…" at bounding box center [248, 137] width 446 height 182
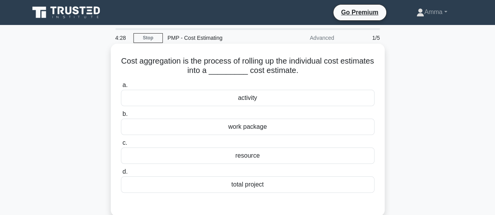
click at [222, 186] on div "total project" at bounding box center [247, 185] width 253 height 16
click at [121, 175] on input "d. total project" at bounding box center [121, 172] width 0 height 5
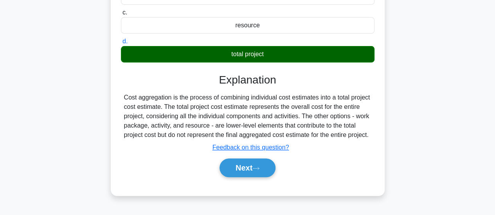
scroll to position [156, 0]
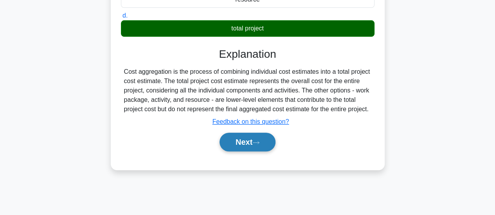
click at [247, 152] on button "Next" at bounding box center [247, 142] width 56 height 19
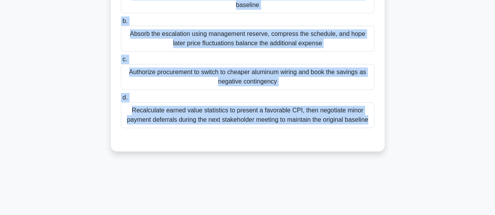
scroll to position [207, 0]
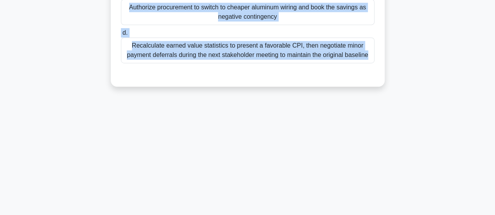
drag, startPoint x: 127, startPoint y: 10, endPoint x: 264, endPoint y: 173, distance: 212.8
click at [269, 215] on html "Go Premium Amma" at bounding box center [247, 4] width 495 height 422
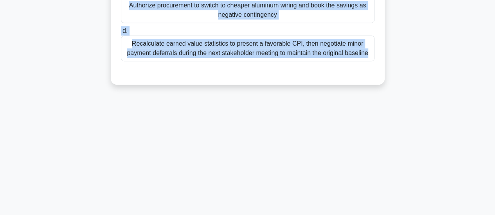
copy div "Midway through an electric vehicle prototype project, global copper prices surg…"
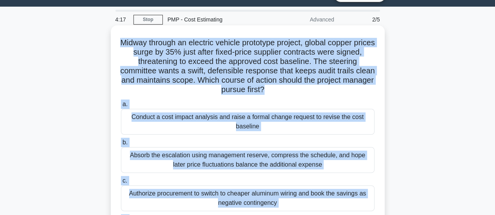
scroll to position [11, 0]
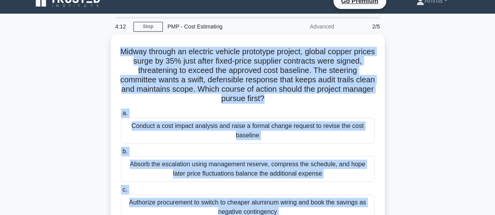
click at [83, 82] on div "Midway through an electric vehicle prototype project, global copper prices surg…" at bounding box center [248, 162] width 446 height 257
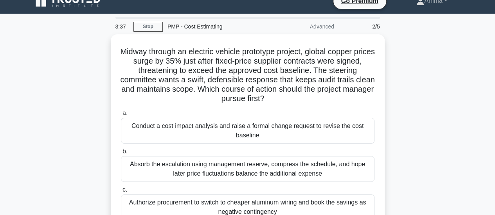
click at [411, 122] on div "Midway through an electric vehicle prototype project, global copper prices surg…" at bounding box center [248, 162] width 446 height 257
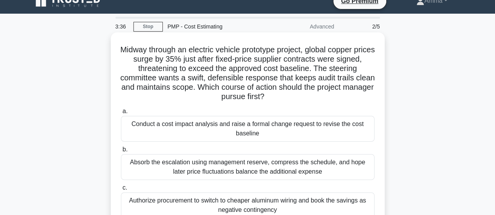
click at [233, 129] on div "Conduct a cost impact analysis and raise a formal change request to revise the …" at bounding box center [247, 129] width 253 height 26
click at [121, 114] on input "a. Conduct a cost impact analysis and raise a formal change request to revise t…" at bounding box center [121, 111] width 0 height 5
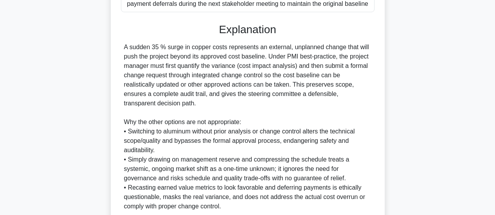
scroll to position [322, 0]
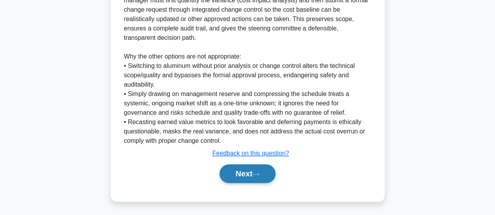
click at [236, 175] on button "Next" at bounding box center [247, 174] width 56 height 19
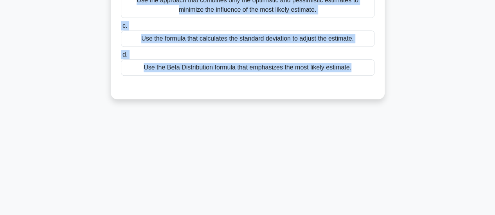
scroll to position [207, 0]
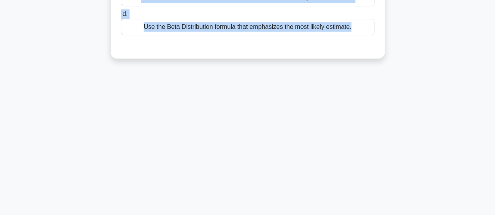
drag, startPoint x: 124, startPoint y: 21, endPoint x: 233, endPoint y: 206, distance: 215.4
click at [233, 206] on div "3:10 Stop PMP - Cost Estimating Advanced 3/5 A project manager is overseeing th…" at bounding box center [248, 16] width 446 height 391
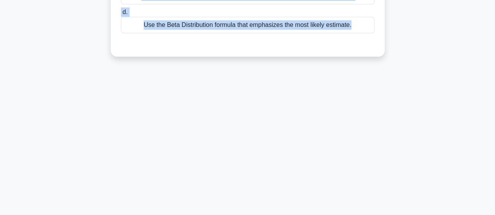
copy div "A project manager is overseeing the development of a new product. For a key tas…"
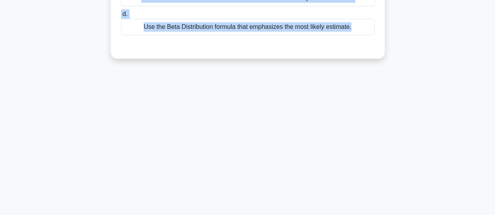
drag, startPoint x: 66, startPoint y: 86, endPoint x: 66, endPoint y: 79, distance: 7.1
click at [66, 86] on div "2:50 Stop PMP - Cost Estimating Advanced 3/5 A project manager is overseeing th…" at bounding box center [248, 16] width 446 height 391
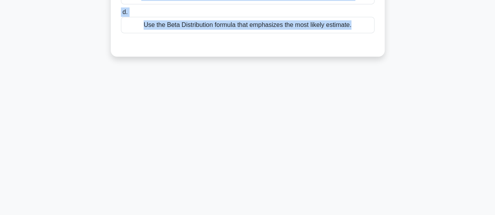
click at [188, 28] on div "Use the Beta Distribution formula that emphasizes the most likely estimate." at bounding box center [247, 25] width 253 height 16
click at [121, 15] on input "d. Use the Beta Distribution formula that emphasizes the most likely estimate." at bounding box center [121, 12] width 0 height 5
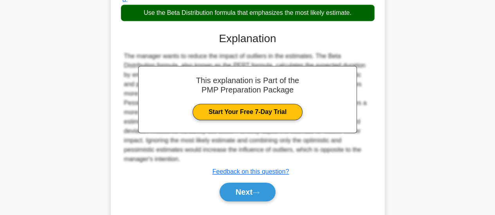
scroll to position [228, 0]
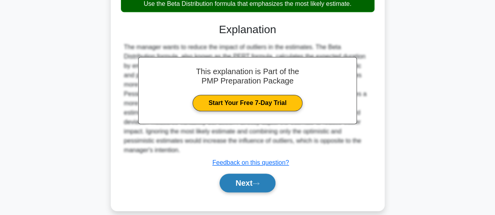
click at [244, 174] on button "Next" at bounding box center [247, 183] width 56 height 19
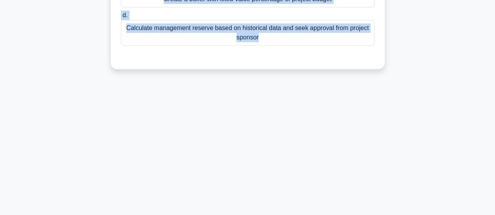
scroll to position [207, 0]
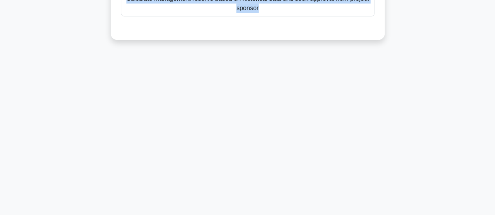
drag, startPoint x: 118, startPoint y: 59, endPoint x: 153, endPoint y: 207, distance: 151.9
click main "2:11 Stop PMP - Cost Estimating Advanced 4/5 As a project manager, you notice c…"
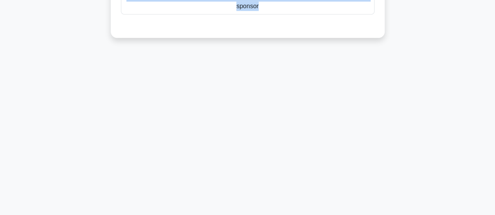
copy div "As a project manager, you notice cost overruns consistently occurring in your s…"
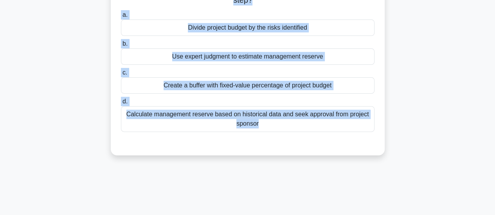
scroll to position [90, 0]
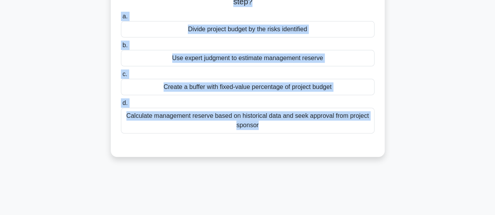
click div "As a project manager, you notice cost overruns consistently occurring in your s…"
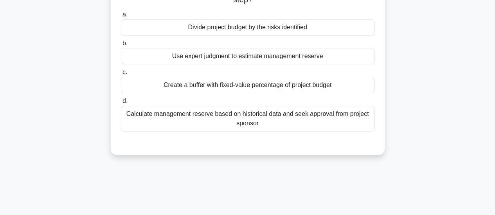
click div "Calculate management reserve based on historical data and seek approval from pr…"
click input "d. Calculate management reserve based on historical data and seek approval from…"
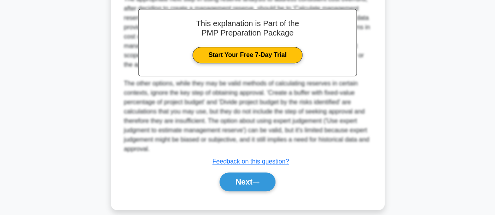
scroll to position [265, 0]
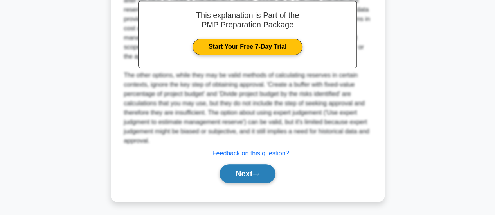
click button "Next"
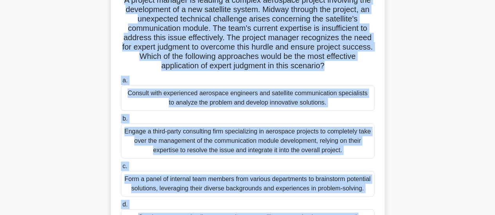
scroll to position [207, 0]
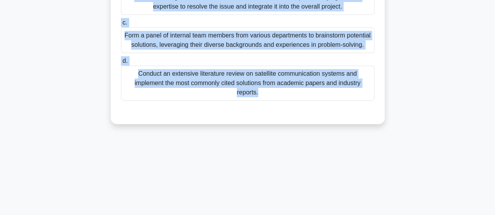
drag, startPoint x: 122, startPoint y: 61, endPoint x: 276, endPoint y: 158, distance: 181.7
click html "Go Premium Amma"
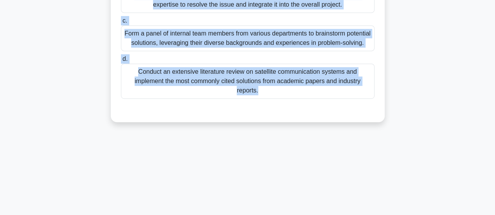
copy div "A project manager is leading a complex aerospace project involving the developm…"
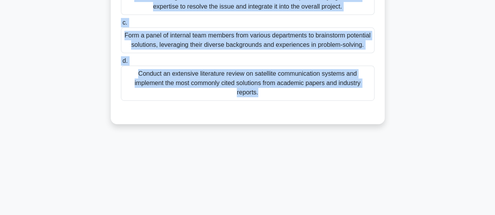
click div "1:18 Stop PMP - Cost Estimating Advanced 5/5 A project manager is leading a com…"
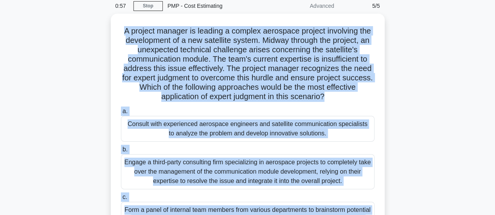
scroll to position [156, 0]
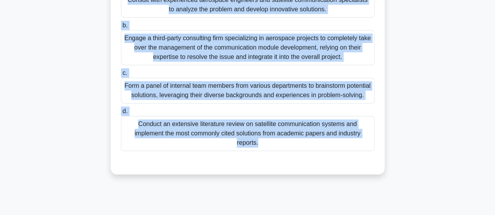
click div "A project manager is leading a complex aerospace project involving the developm…"
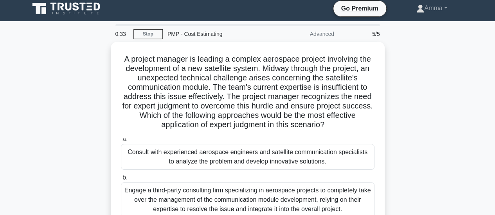
scroll to position [0, 0]
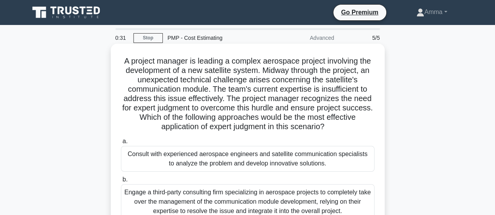
click div "Consult with experienced aerospace engineers and satellite communication specia…"
click input "a. Consult with experienced aerospace engineers and satellite communication spe…"
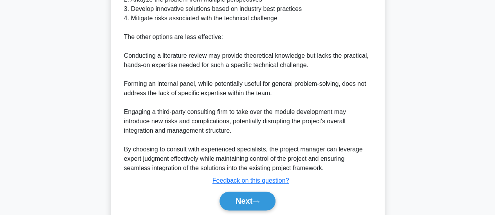
scroll to position [472, 0]
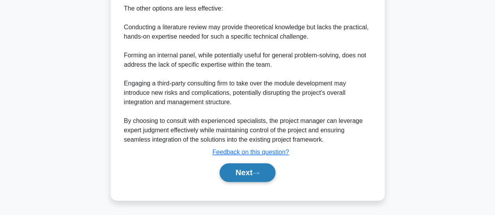
click button "Next"
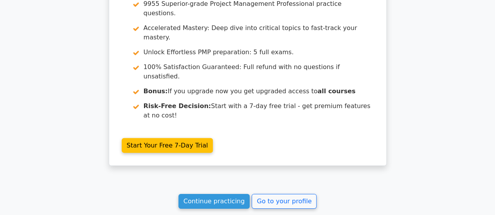
scroll to position [1174, 0]
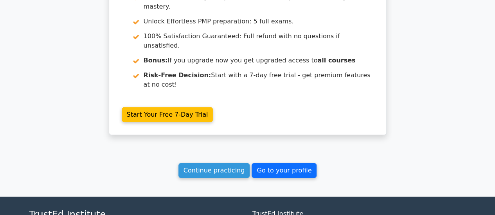
click at [282, 163] on link "Go to your profile" at bounding box center [283, 170] width 65 height 15
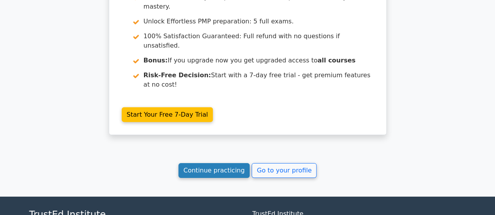
click at [220, 163] on link "Continue practicing" at bounding box center [214, 170] width 72 height 15
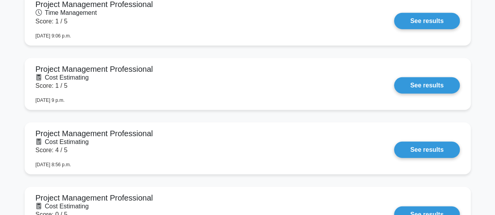
scroll to position [1016, 0]
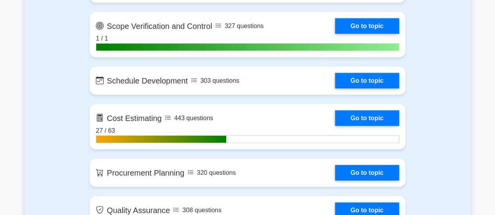
scroll to position [1056, 0]
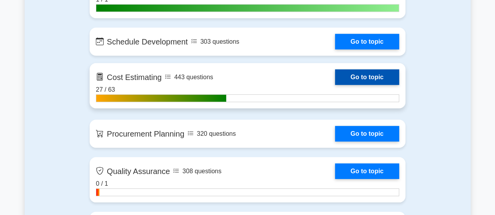
click at [356, 75] on link "Go to topic" at bounding box center [367, 78] width 64 height 16
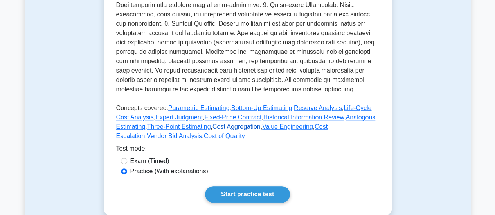
scroll to position [391, 0]
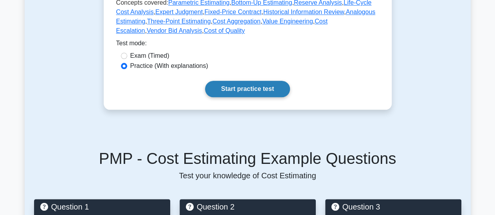
click at [247, 81] on link "Start practice test" at bounding box center [247, 89] width 85 height 16
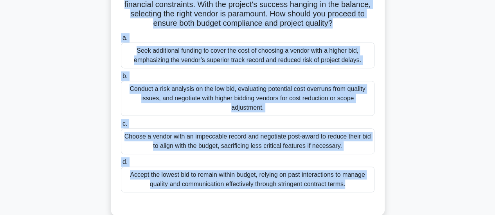
scroll to position [207, 0]
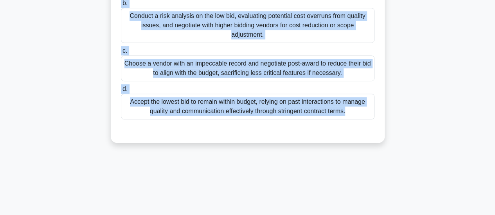
drag, startPoint x: 118, startPoint y: 61, endPoint x: 249, endPoint y: 228, distance: 213.0
click at [249, 215] on html "Go Premium Amma" at bounding box center [247, 4] width 495 height 422
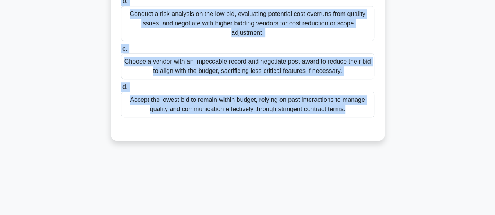
copy div "In the midst of a critical infrastructure upgrade project, you receive bids fro…"
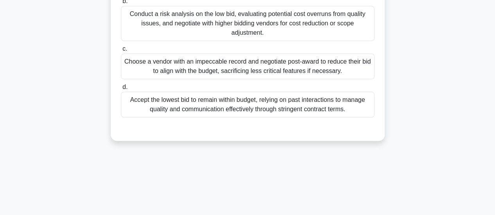
click at [144, 28] on div "Conduct a risk analysis on the low bid, evaluating potential cost overruns from…" at bounding box center [247, 23] width 253 height 35
click at [121, 4] on input "b. Conduct a risk analysis on the low bid, evaluating potential cost overruns f…" at bounding box center [121, 1] width 0 height 5
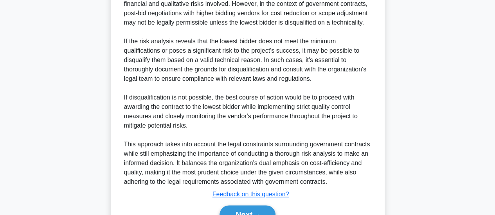
scroll to position [491, 0]
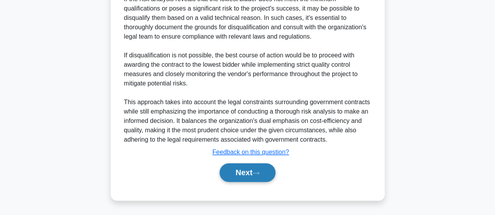
click at [246, 169] on button "Next" at bounding box center [247, 172] width 56 height 19
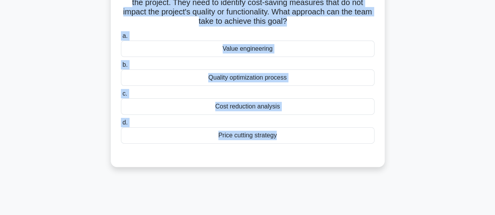
scroll to position [207, 0]
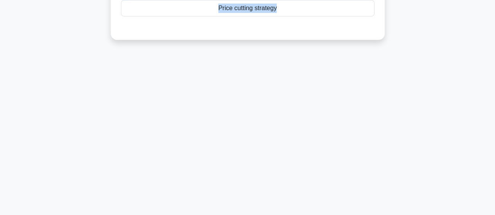
drag, startPoint x: 122, startPoint y: 49, endPoint x: 233, endPoint y: 211, distance: 196.3
click at [240, 215] on html "Go Premium Amma" at bounding box center [247, 4] width 495 height 422
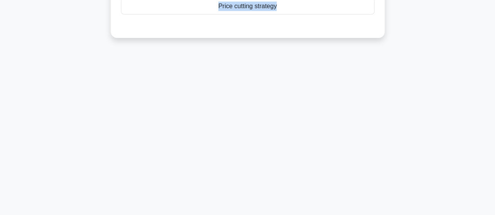
copy div "During the planning phase of a construction project, the project team investiga…"
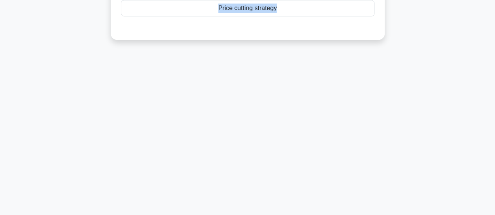
click at [106, 92] on div "4:09 Stop PMP - Cost Estimating Advanced 2/5 During the planning phase of a con…" at bounding box center [248, 16] width 446 height 391
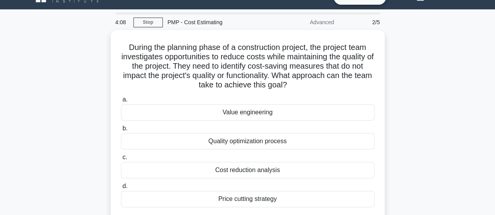
scroll to position [11, 0]
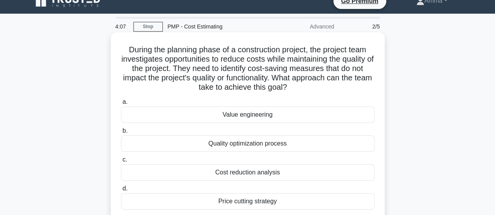
click at [199, 112] on div "Value engineering" at bounding box center [247, 115] width 253 height 16
click at [121, 105] on input "a. Value engineering" at bounding box center [121, 102] width 0 height 5
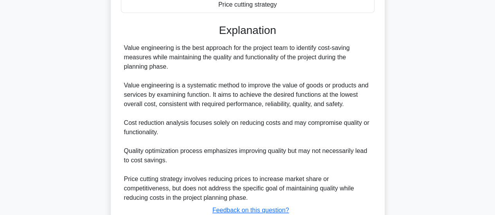
scroll to position [265, 0]
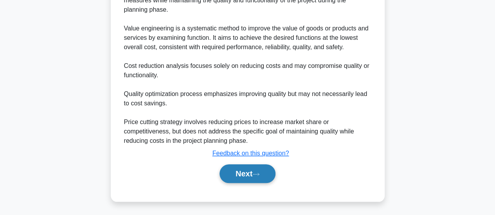
click at [246, 174] on button "Next" at bounding box center [247, 174] width 56 height 19
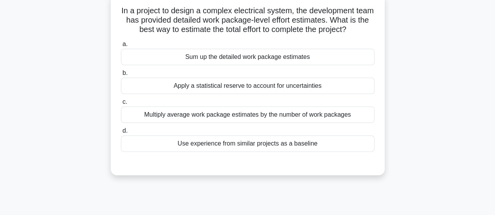
scroll to position [11, 0]
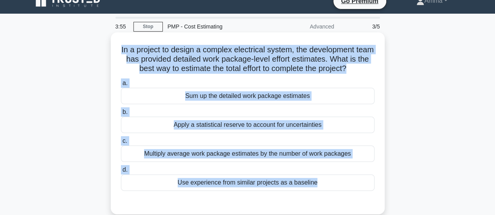
drag, startPoint x: 123, startPoint y: 47, endPoint x: 366, endPoint y: 193, distance: 283.0
click at [378, 200] on div "In a project to design a complex electrical system, the development team has pr…" at bounding box center [247, 124] width 267 height 176
copy div "In a project to design a complex electrical system, the development team has pr…"
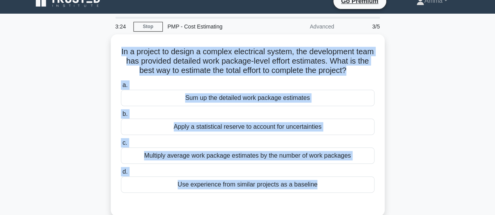
click at [77, 108] on div "In a project to design a complex electrical system, the development team has pr…" at bounding box center [248, 130] width 446 height 192
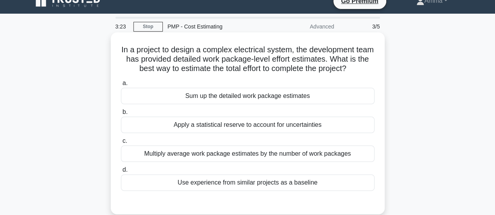
click at [192, 100] on div "Sum up the detailed work package estimates" at bounding box center [247, 96] width 253 height 16
click at [121, 86] on input "a. Sum up the detailed work package estimates" at bounding box center [121, 83] width 0 height 5
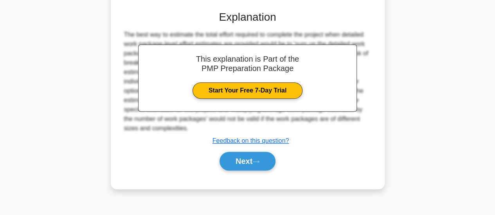
scroll to position [207, 0]
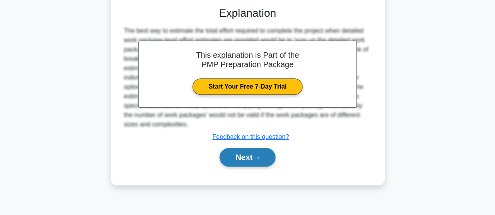
click at [231, 158] on button "Next" at bounding box center [247, 157] width 56 height 19
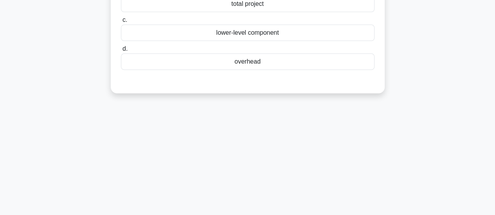
scroll to position [11, 0]
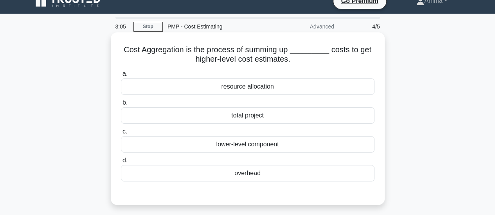
click at [231, 118] on div "total project" at bounding box center [247, 116] width 253 height 16
click at [121, 106] on input "b. total project" at bounding box center [121, 102] width 0 height 5
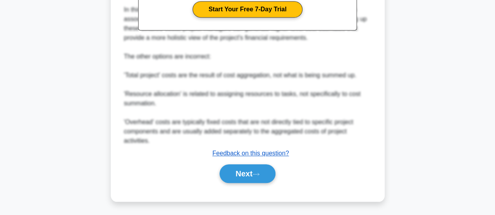
scroll to position [276, 0]
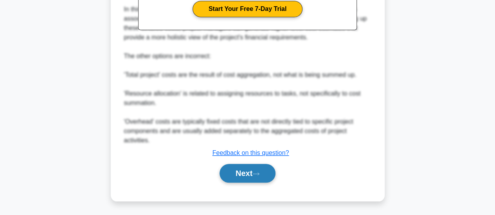
click at [245, 174] on button "Next" at bounding box center [247, 173] width 56 height 19
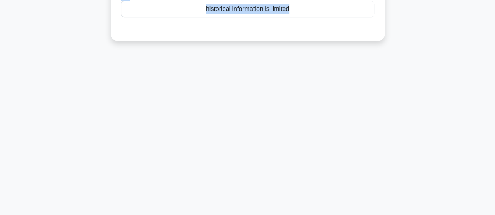
scroll to position [207, 0]
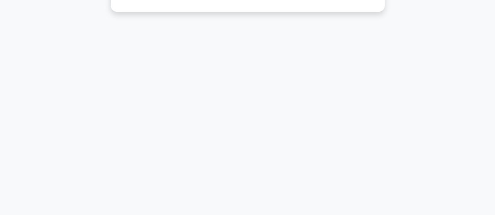
drag, startPoint x: 125, startPoint y: 60, endPoint x: 304, endPoint y: 132, distance: 193.2
click at [307, 173] on div "2:31 Stop PMP - Cost Estimating Advanced 5/5 Expert Judgment is particularly va…" at bounding box center [248, 16] width 446 height 391
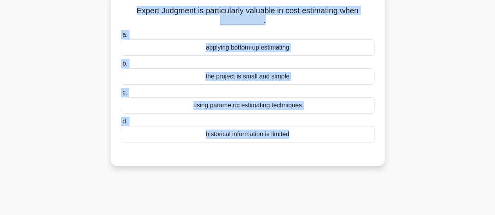
copy div "Expert Judgment is particularly valuable in cost estimating when __________. .s…"
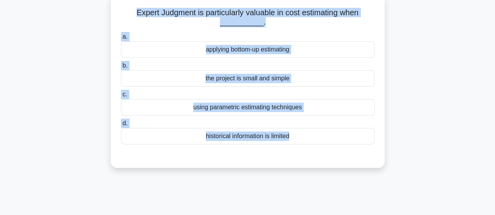
click at [188, 174] on div "Expert Judgment is particularly valuable in cost estimating when __________. .s…" at bounding box center [248, 86] width 446 height 182
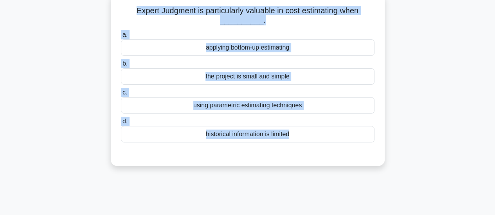
click at [213, 136] on div "historical information is limited" at bounding box center [247, 134] width 253 height 16
click at [121, 124] on input "d. historical information is limited" at bounding box center [121, 121] width 0 height 5
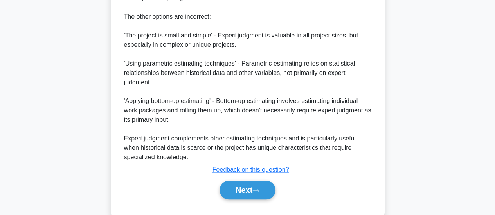
scroll to position [312, 0]
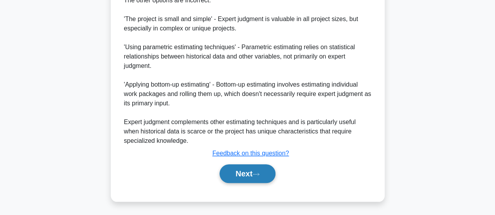
click at [235, 172] on button "Next" at bounding box center [247, 174] width 56 height 19
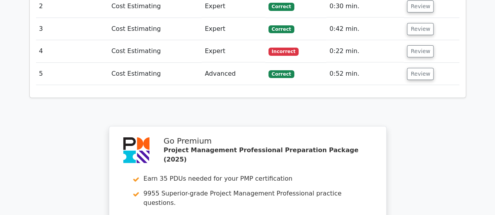
scroll to position [1502, 0]
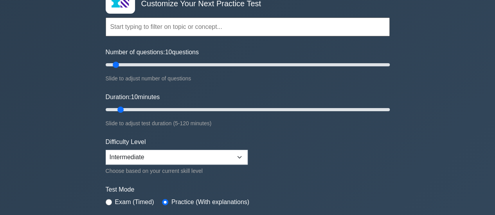
scroll to position [138, 0]
